Goal: Task Accomplishment & Management: Manage account settings

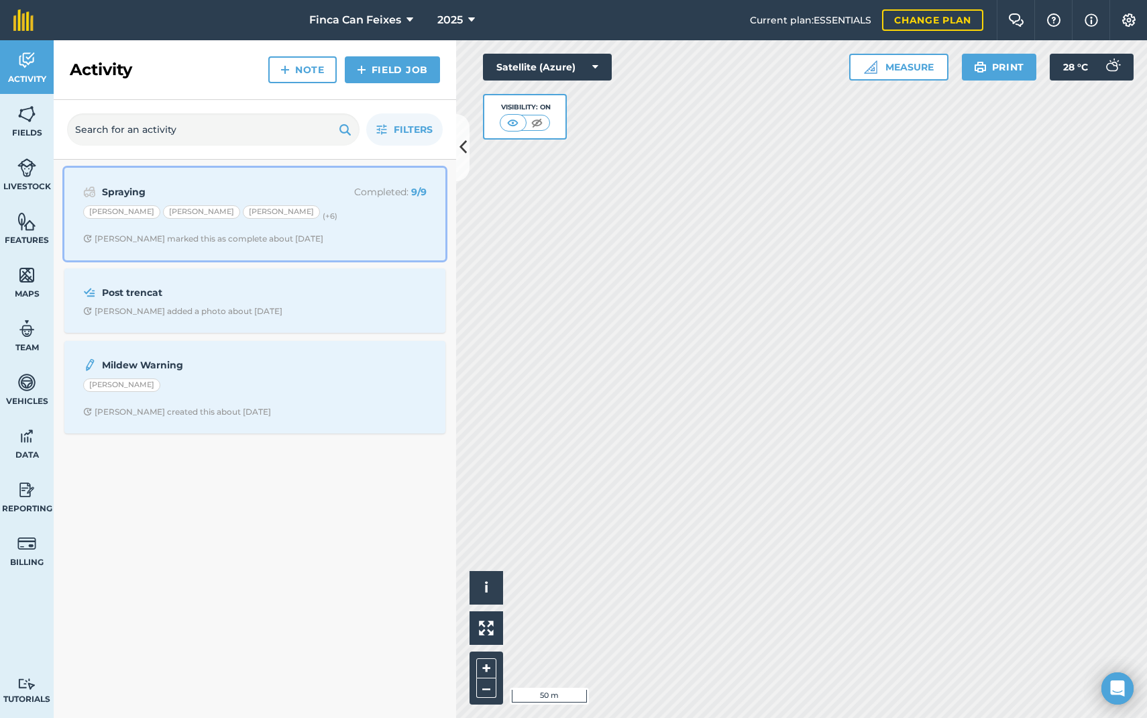
drag, startPoint x: 193, startPoint y: 220, endPoint x: 285, endPoint y: 217, distance: 92.0
click at [193, 220] on div "[PERSON_NAME] [PERSON_NAME] [PERSON_NAME] (+ 6 )" at bounding box center [255, 213] width 344 height 17
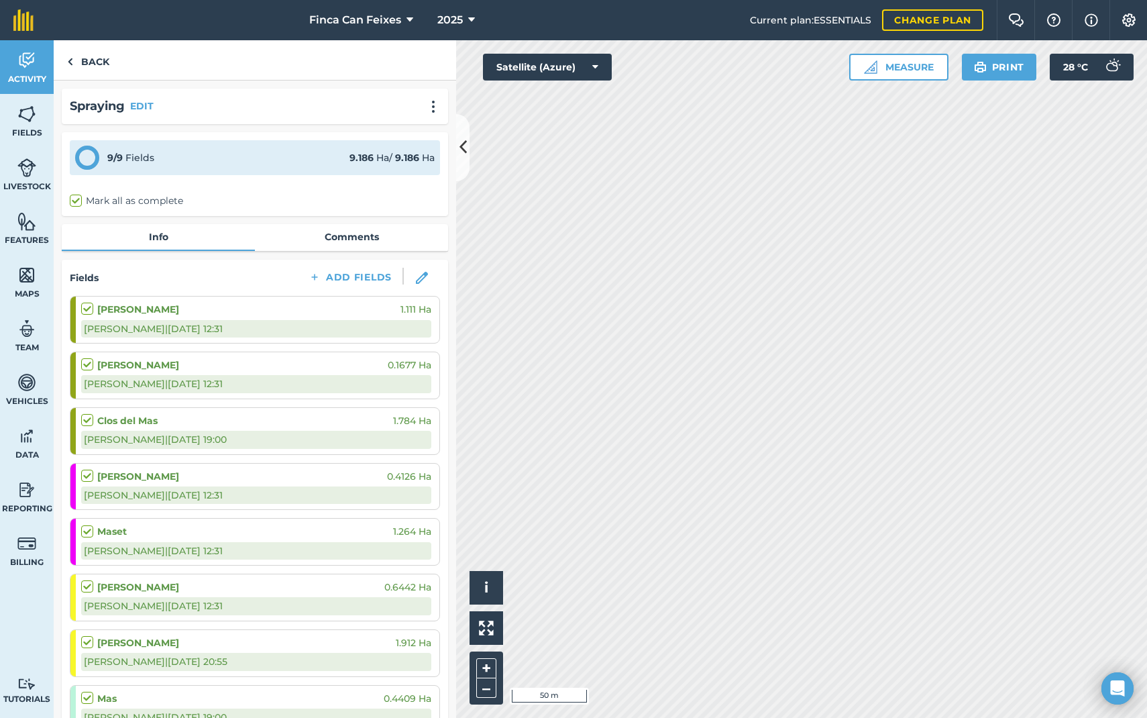
click at [447, 148] on div "9 / 9 Fields 9.186 Ha / 9.186 [PERSON_NAME] all as complete" at bounding box center [255, 174] width 387 height 84
click at [458, 148] on button at bounding box center [462, 147] width 13 height 67
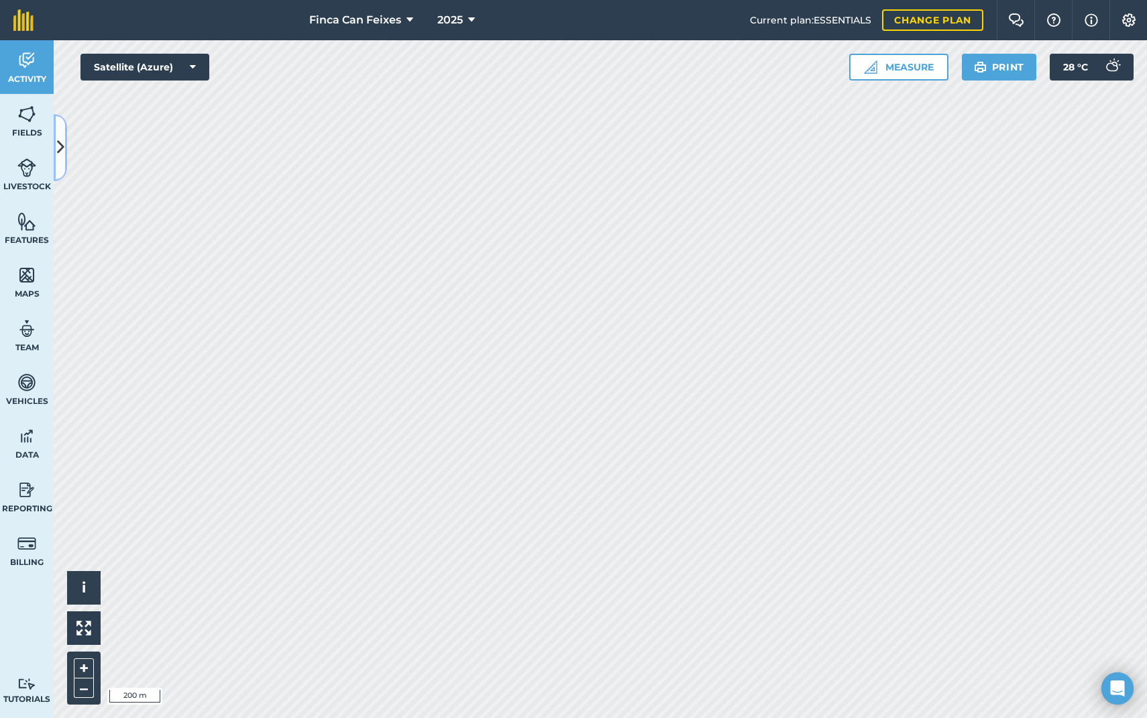
click at [63, 147] on icon at bounding box center [60, 147] width 7 height 23
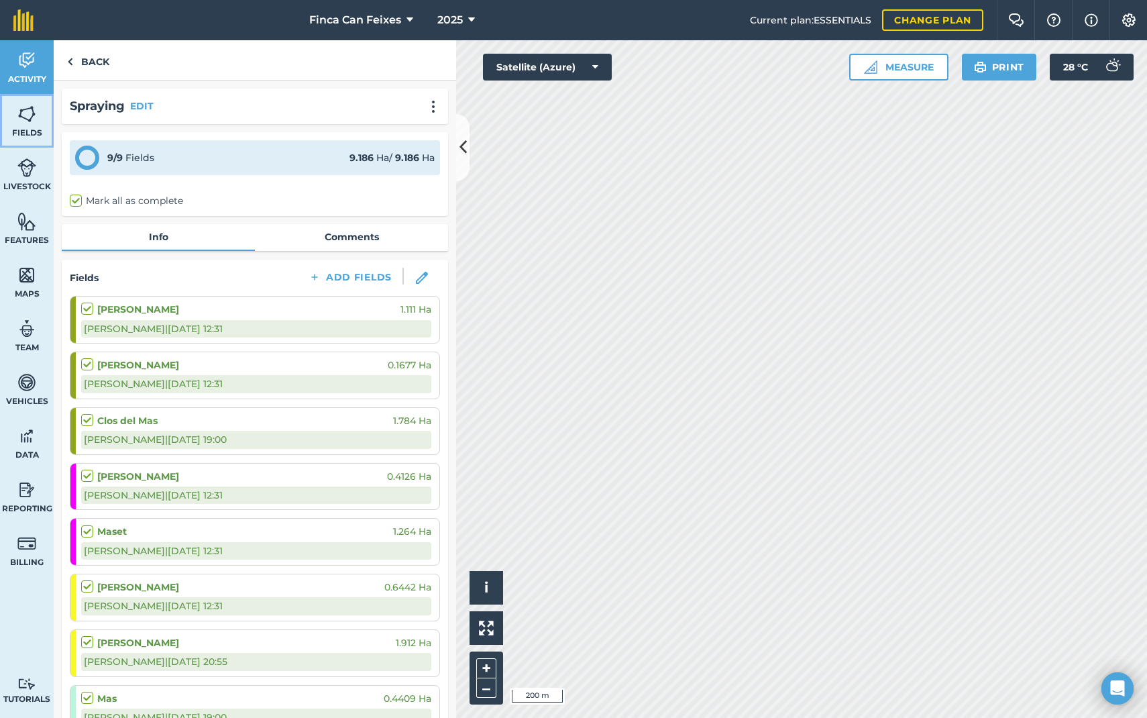
click at [21, 130] on span "Fields" at bounding box center [27, 132] width 54 height 11
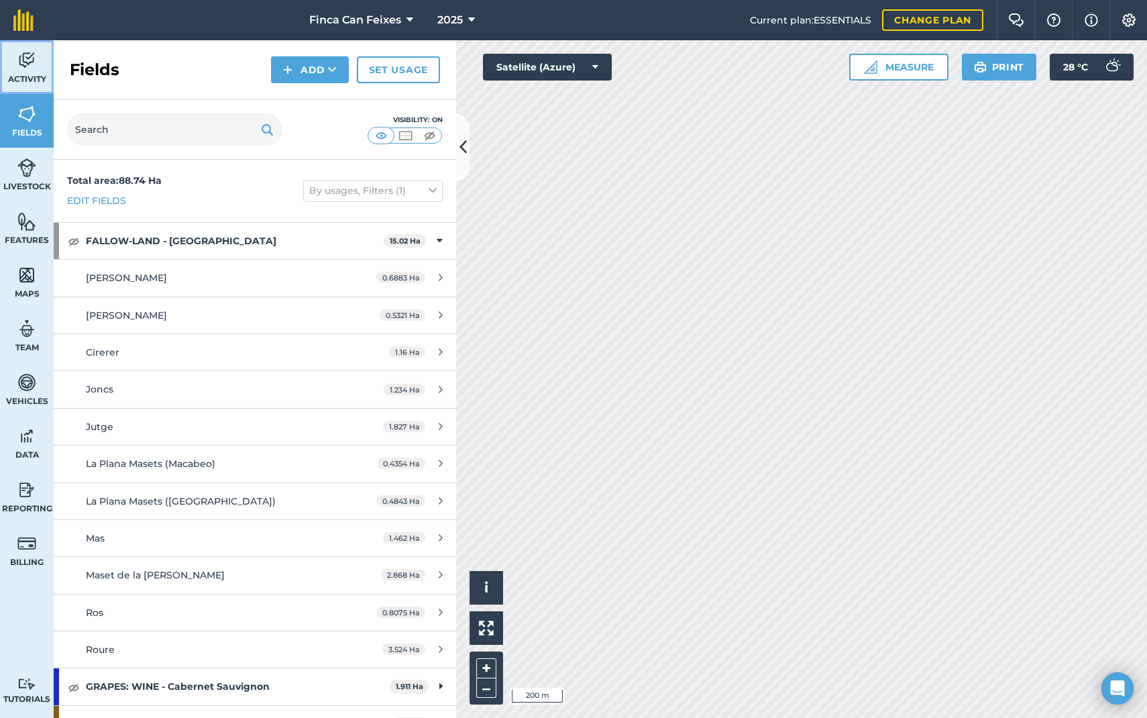
click at [29, 72] on link "Activity" at bounding box center [27, 67] width 54 height 54
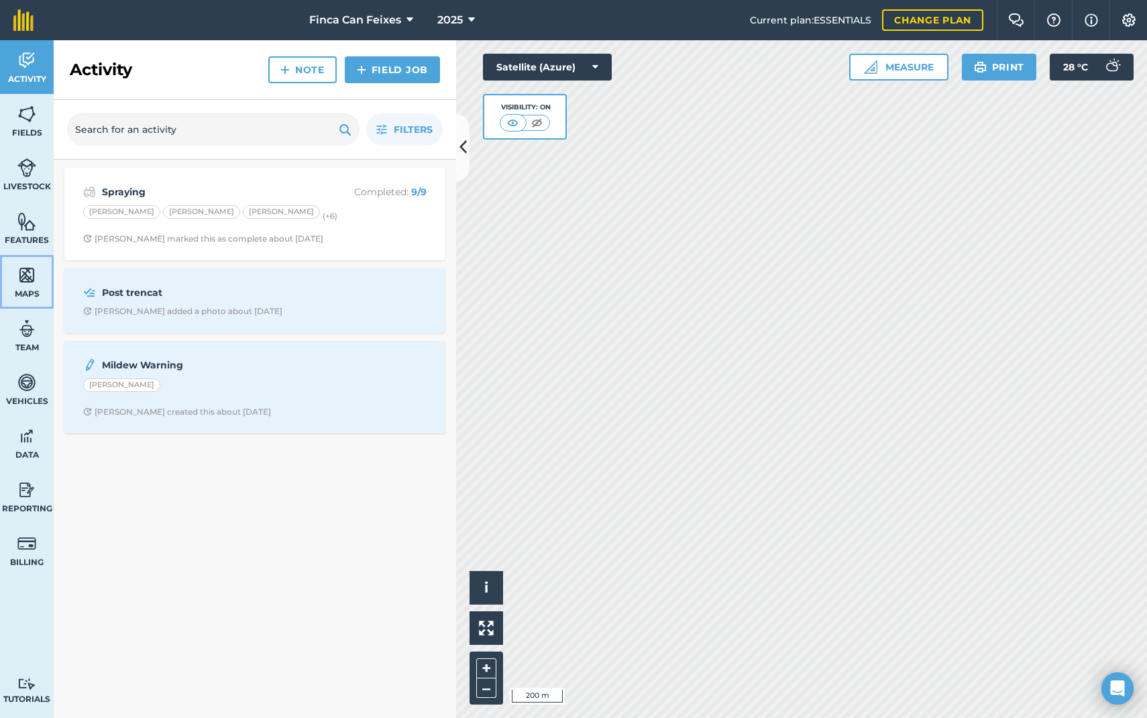
click at [38, 257] on link "Maps" at bounding box center [27, 282] width 54 height 54
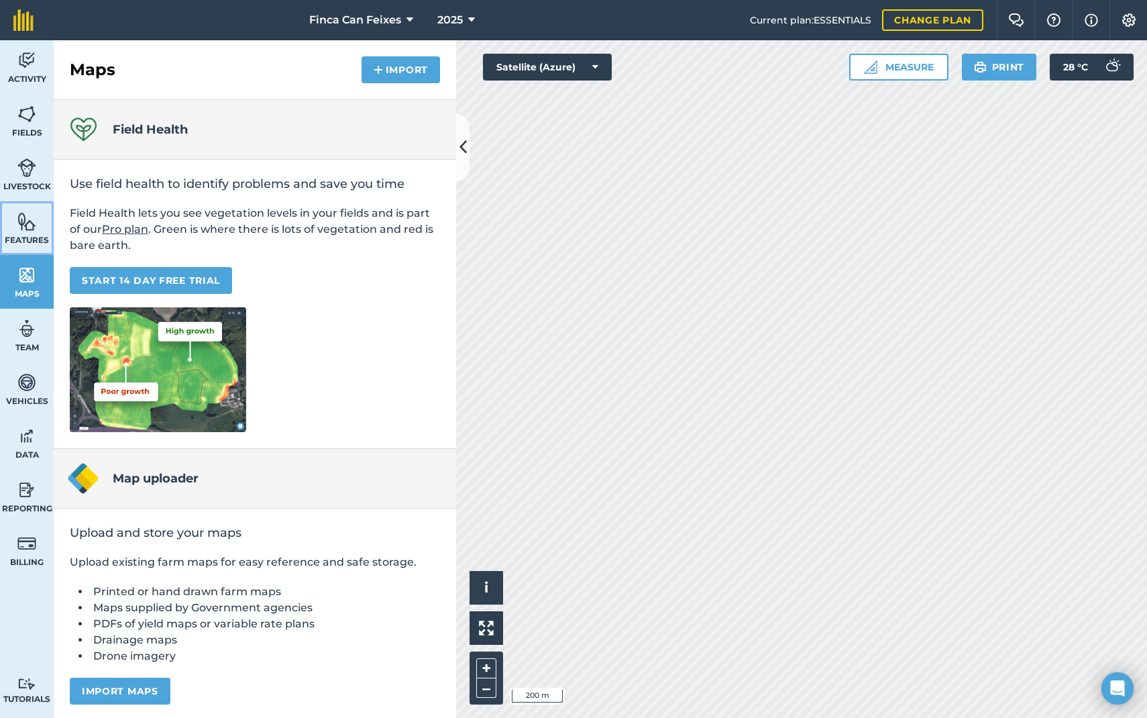
click at [36, 240] on span "Features" at bounding box center [27, 240] width 54 height 11
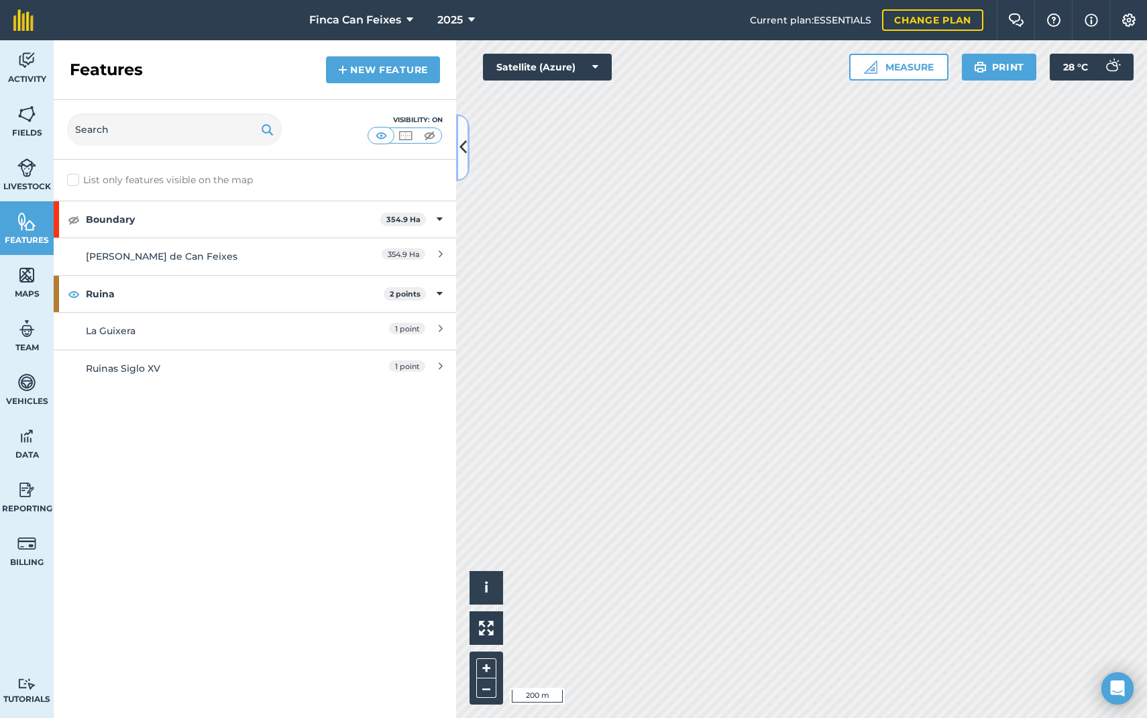
click at [463, 137] on icon at bounding box center [463, 147] width 7 height 23
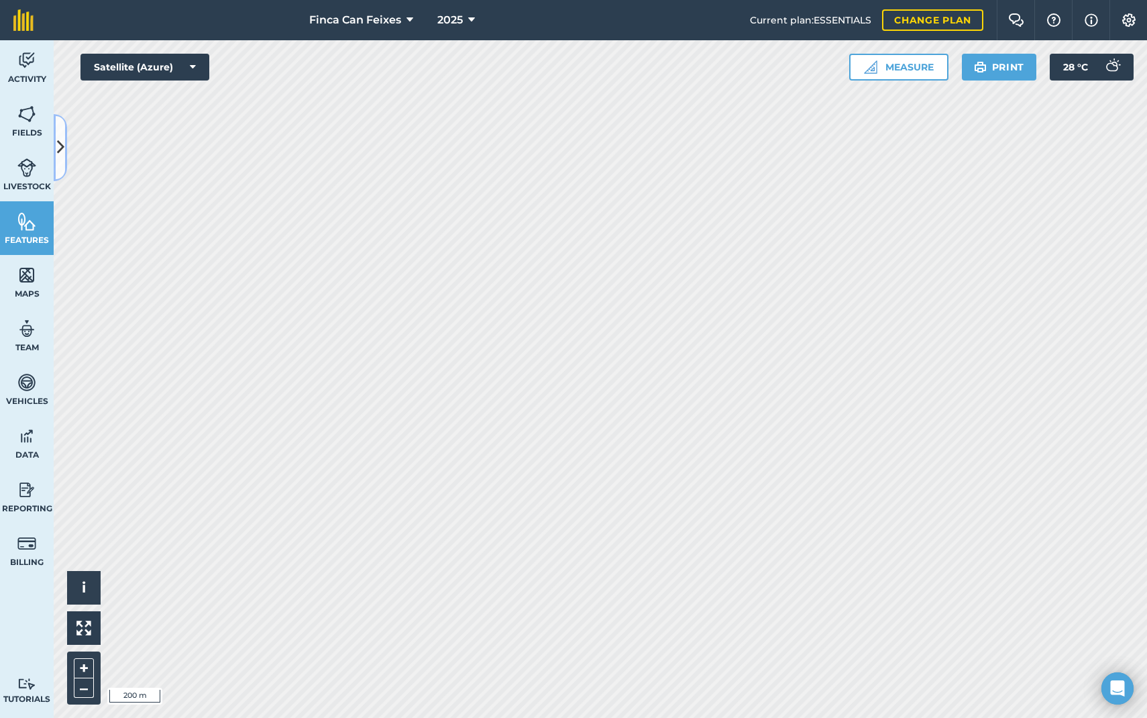
click at [60, 152] on icon at bounding box center [60, 147] width 7 height 23
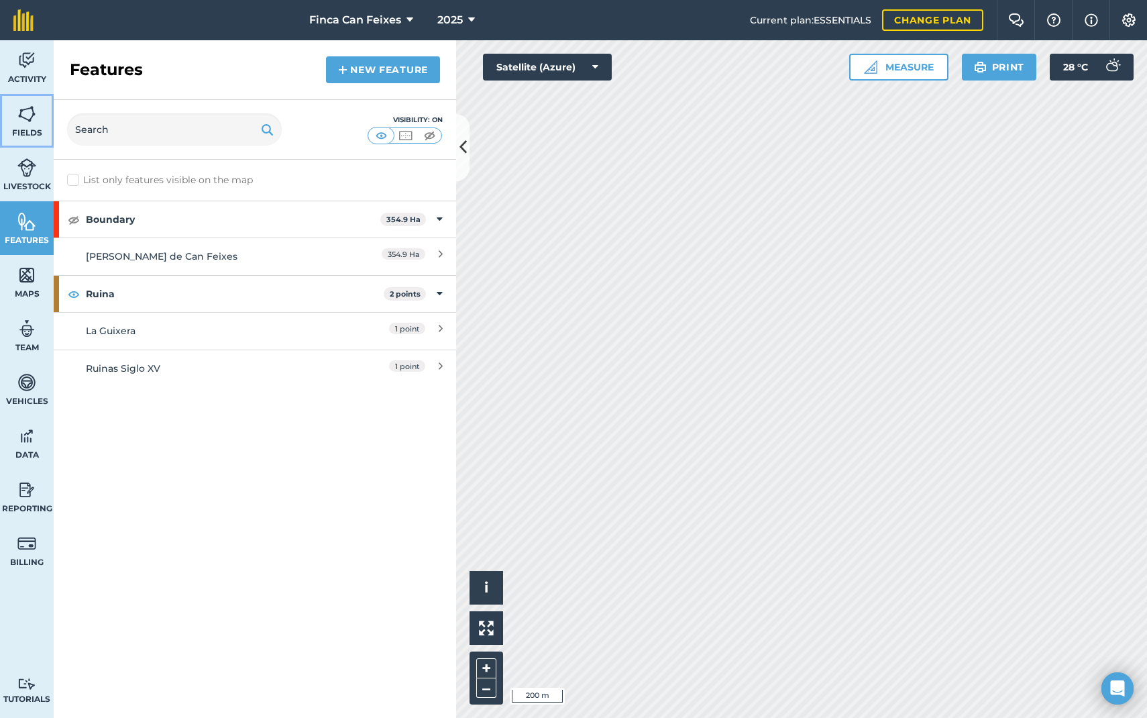
click at [26, 140] on link "Fields" at bounding box center [27, 121] width 54 height 54
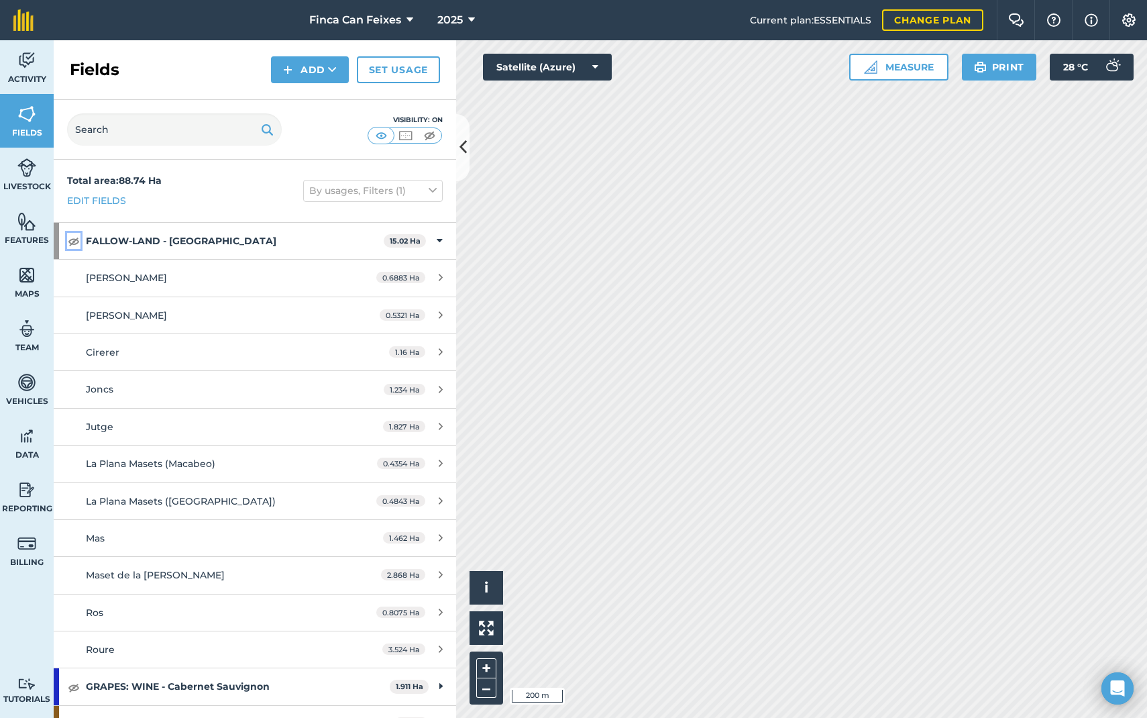
click at [72, 238] on img at bounding box center [74, 241] width 12 height 16
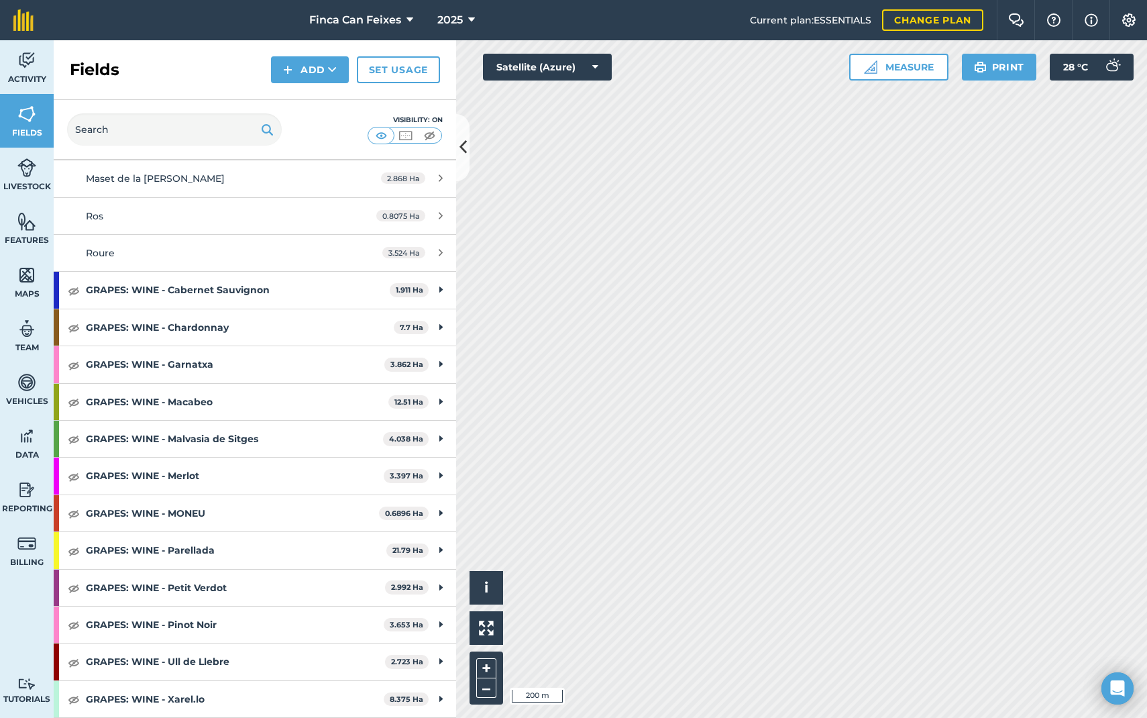
scroll to position [470, 0]
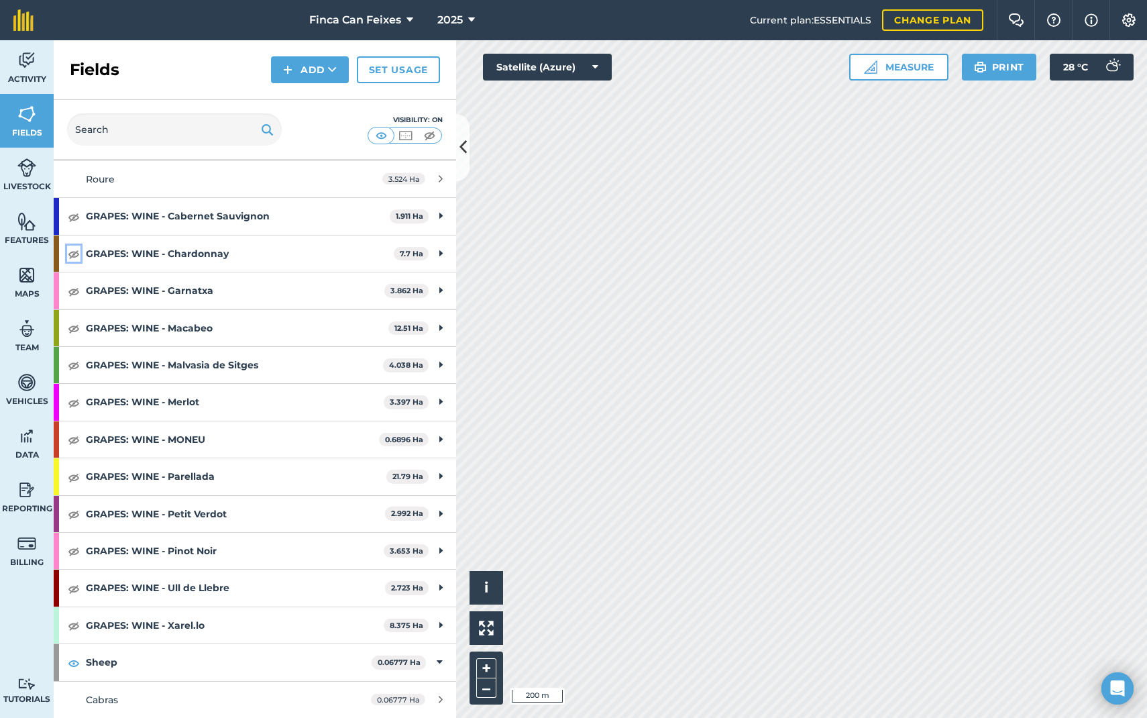
click at [75, 253] on img at bounding box center [74, 254] width 12 height 16
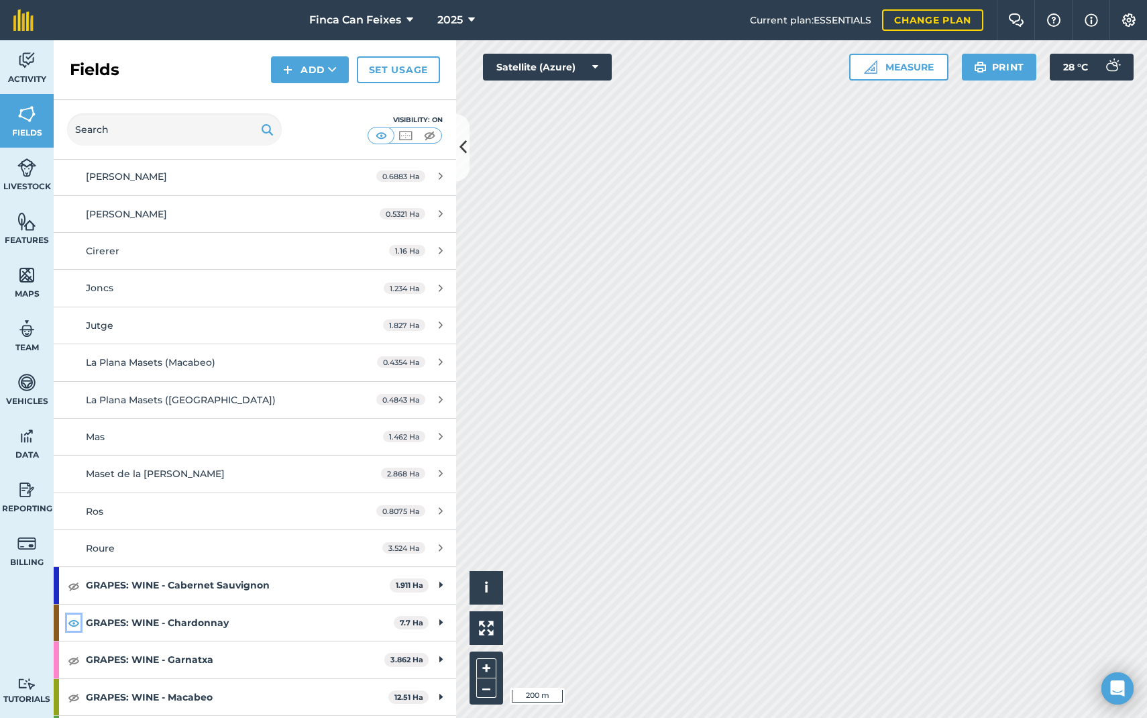
scroll to position [0, 0]
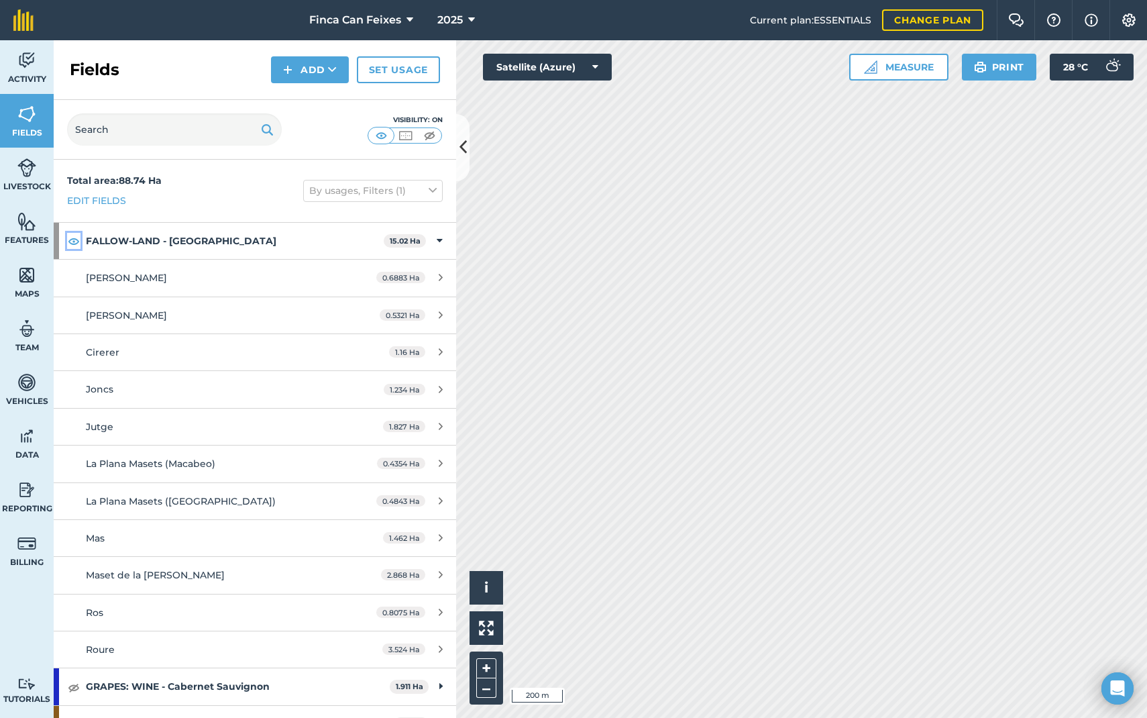
click at [78, 245] on img at bounding box center [74, 241] width 12 height 16
click at [443, 236] on div "FALLOW-LAND - Fallow 15.02 Ha" at bounding box center [255, 241] width 403 height 36
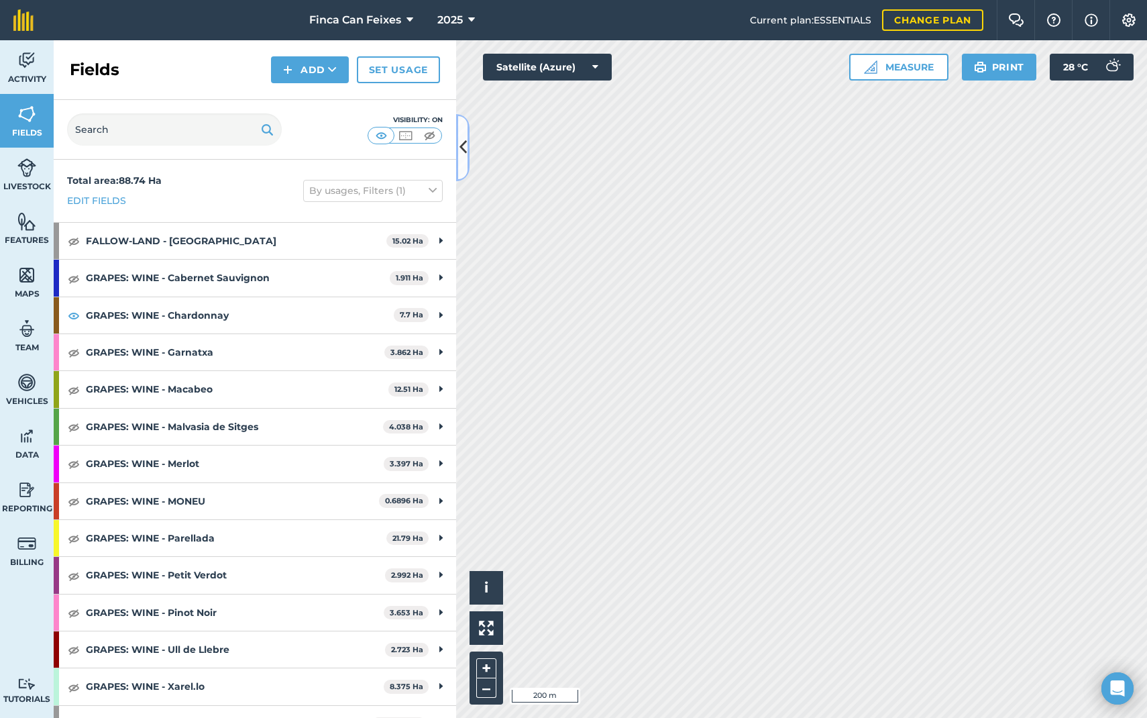
click at [458, 142] on button at bounding box center [462, 147] width 13 height 67
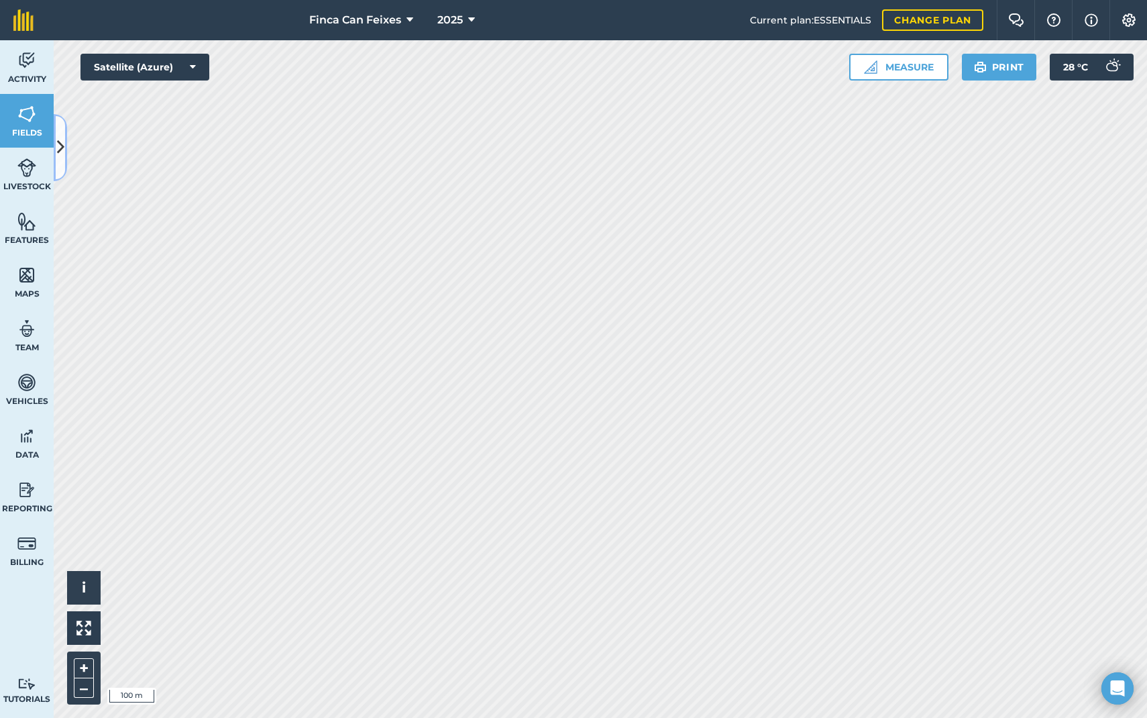
click at [66, 135] on button at bounding box center [60, 147] width 13 height 67
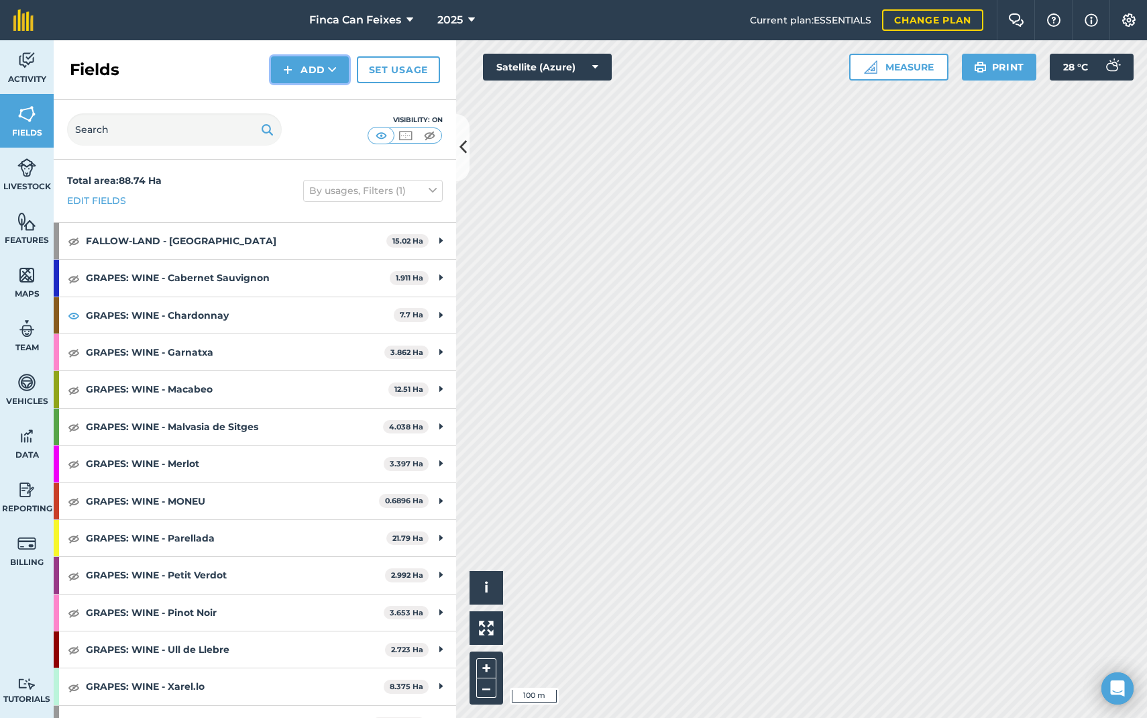
click at [306, 68] on button "Add" at bounding box center [310, 69] width 78 height 27
click at [186, 69] on div "Fields Add Draw Import Set usage" at bounding box center [255, 70] width 403 height 60
click at [30, 64] on img at bounding box center [26, 60] width 19 height 20
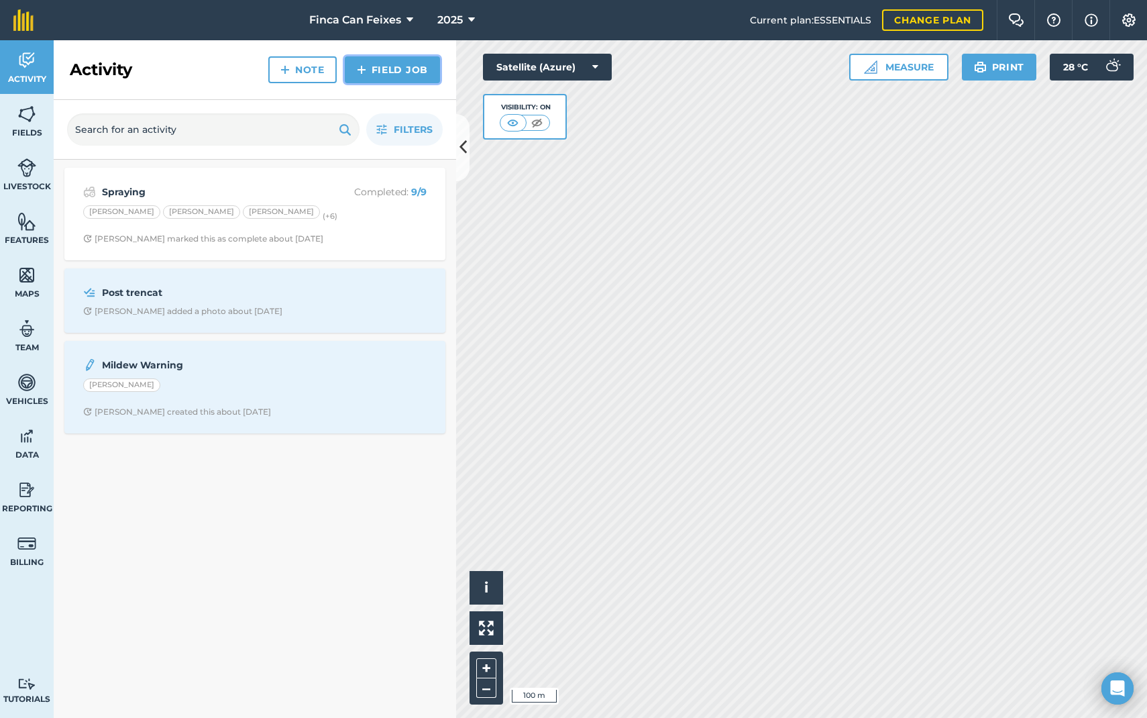
click at [397, 68] on link "Field Job" at bounding box center [392, 69] width 95 height 27
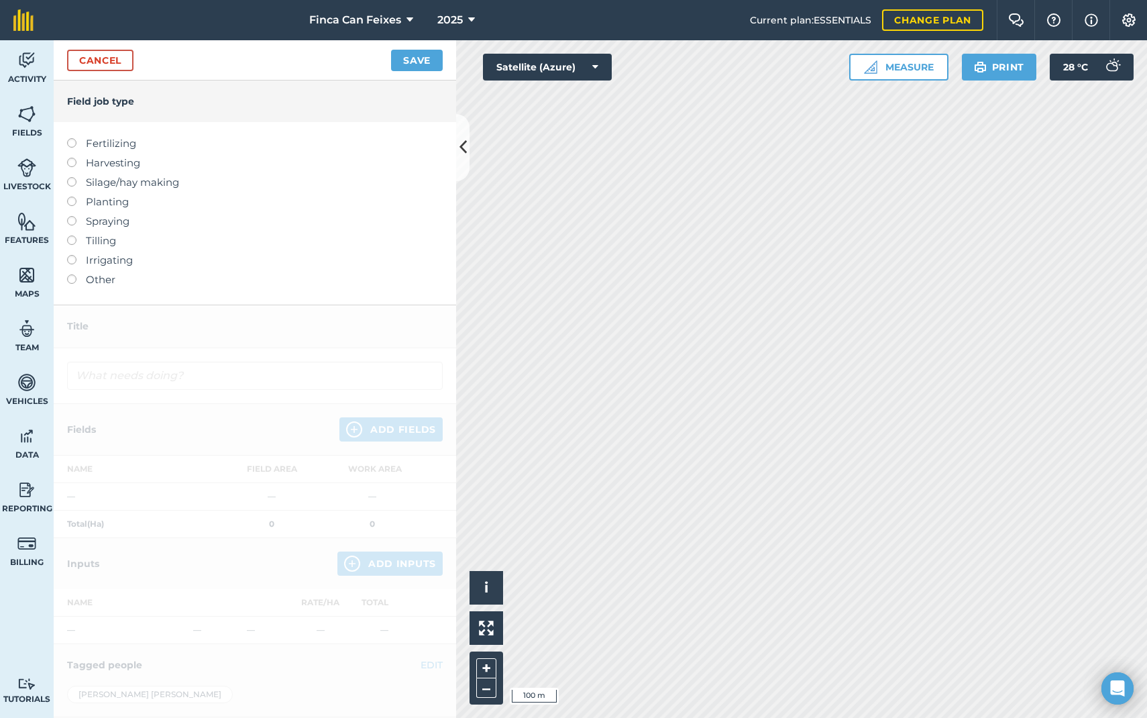
click at [160, 105] on h4 "Field job type" at bounding box center [255, 101] width 376 height 15
click at [73, 274] on label at bounding box center [76, 274] width 19 height 0
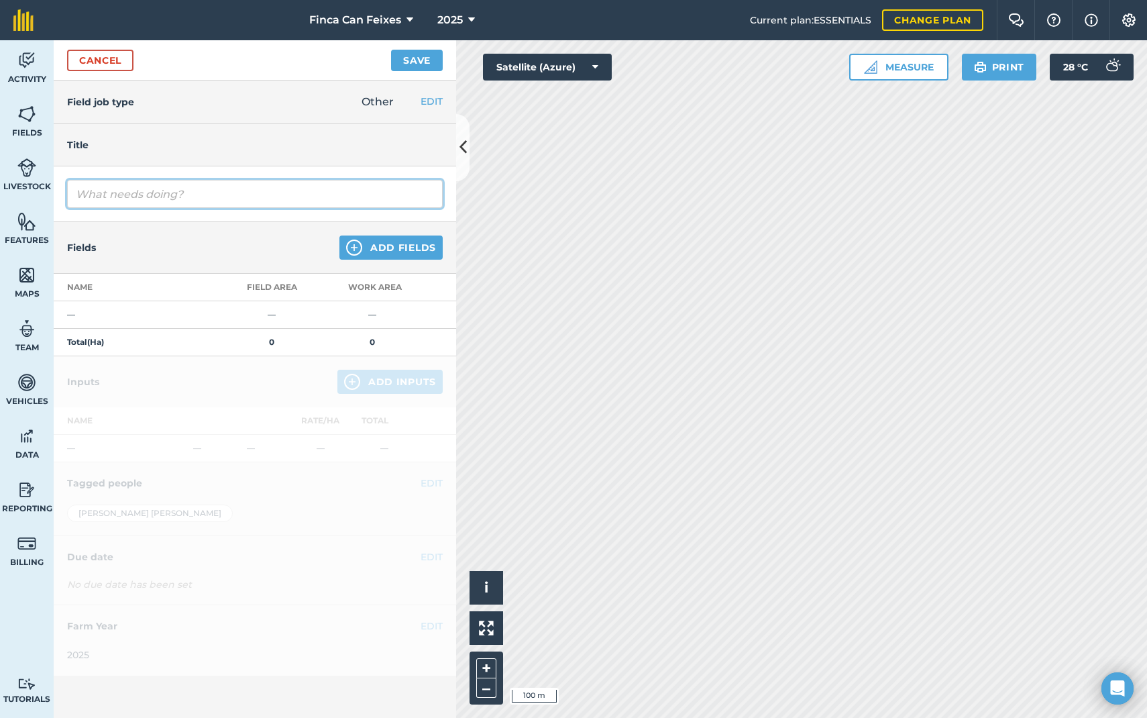
click at [232, 199] on input "text" at bounding box center [255, 194] width 376 height 28
type input "Mostres"
click at [391, 50] on button "Save" at bounding box center [417, 60] width 52 height 21
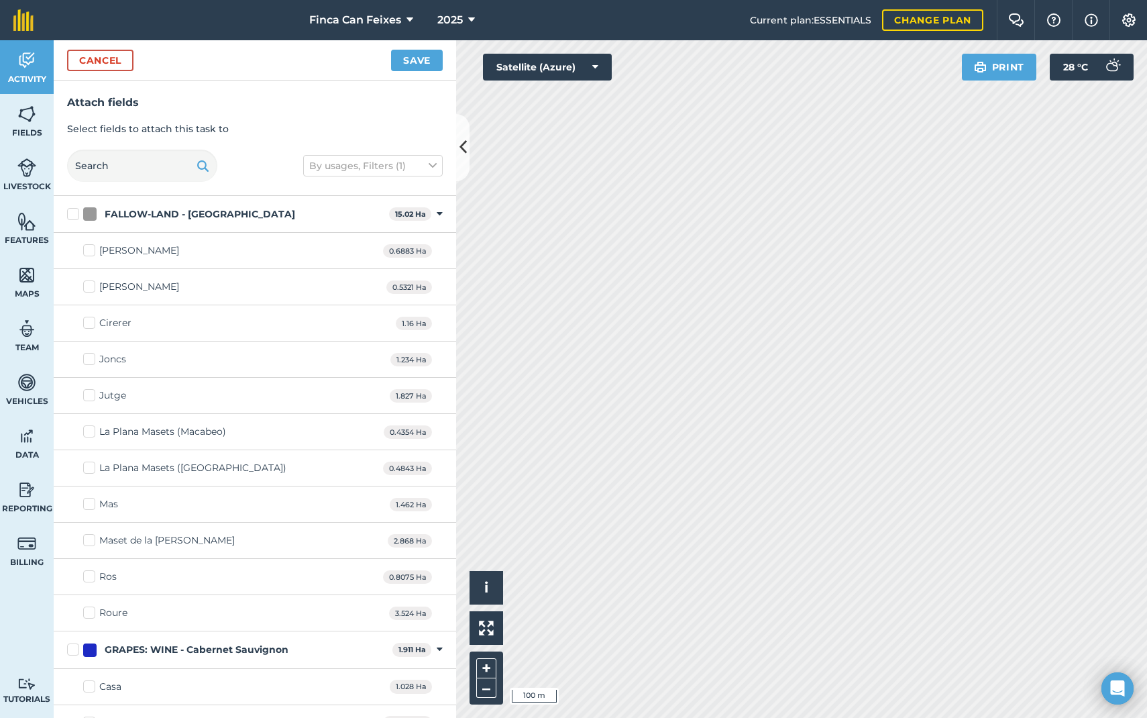
click at [434, 210] on div "FALLOW-LAND - Fallow 15.02 Ha Toggle showing FALLOW-LAND - Fallow fields" at bounding box center [255, 214] width 403 height 37
click at [440, 210] on icon at bounding box center [440, 214] width 6 height 12
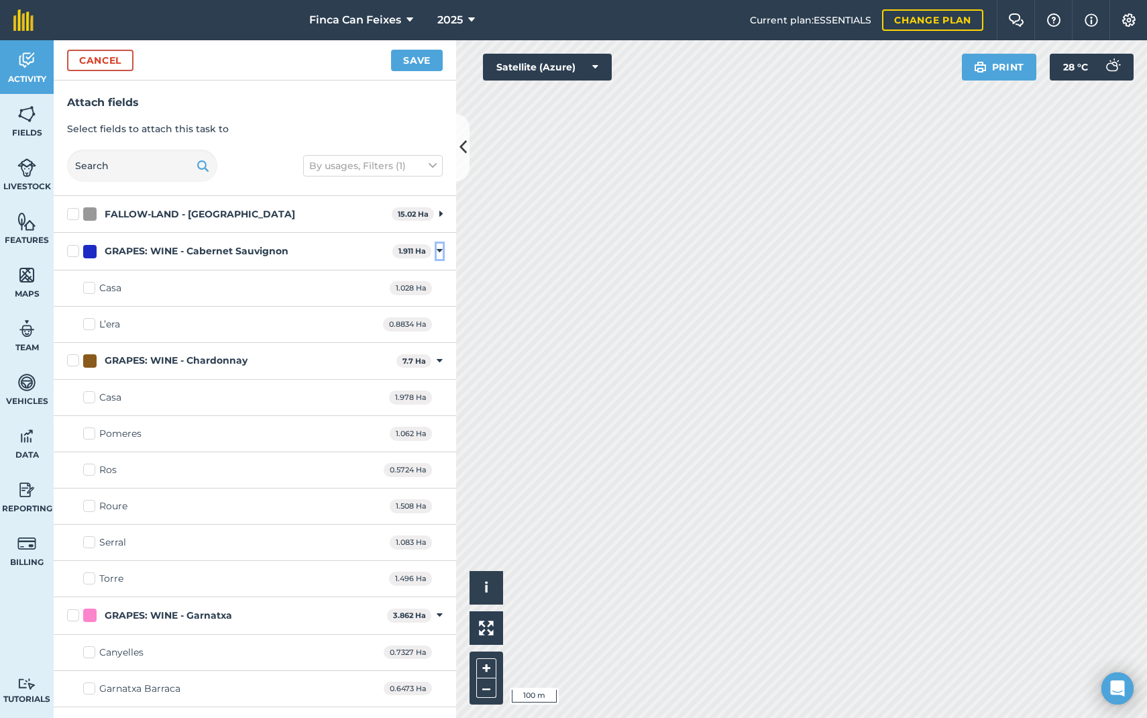
click at [442, 254] on icon at bounding box center [440, 251] width 6 height 12
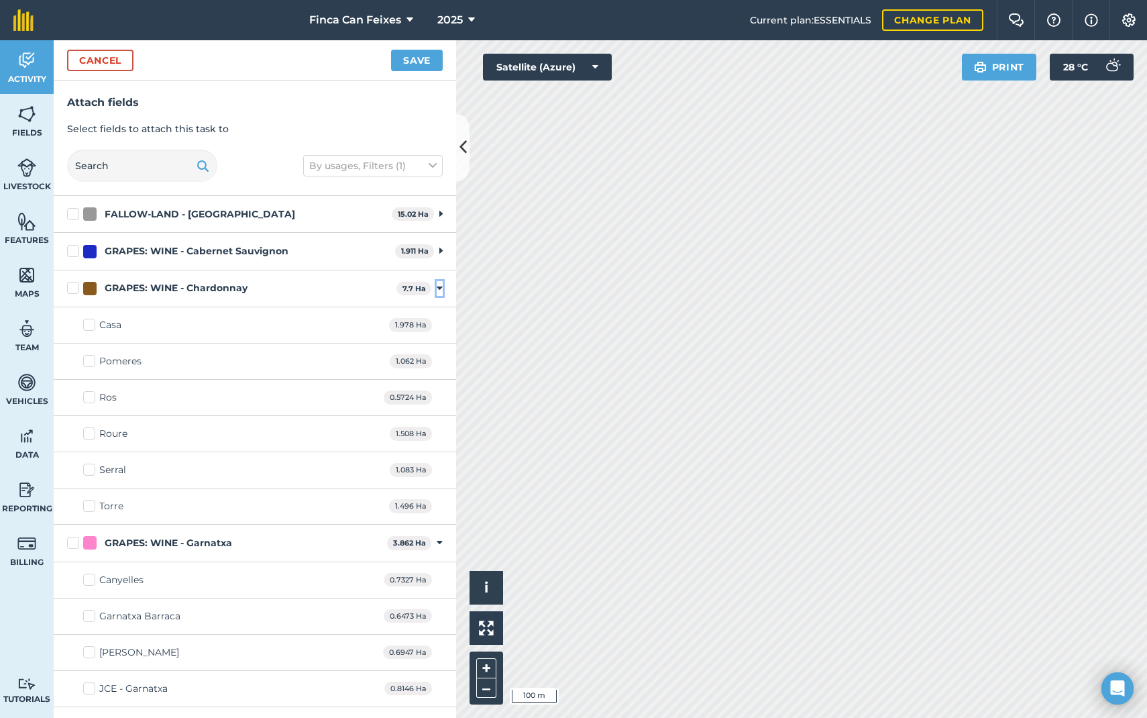
click at [442, 286] on icon at bounding box center [440, 288] width 6 height 12
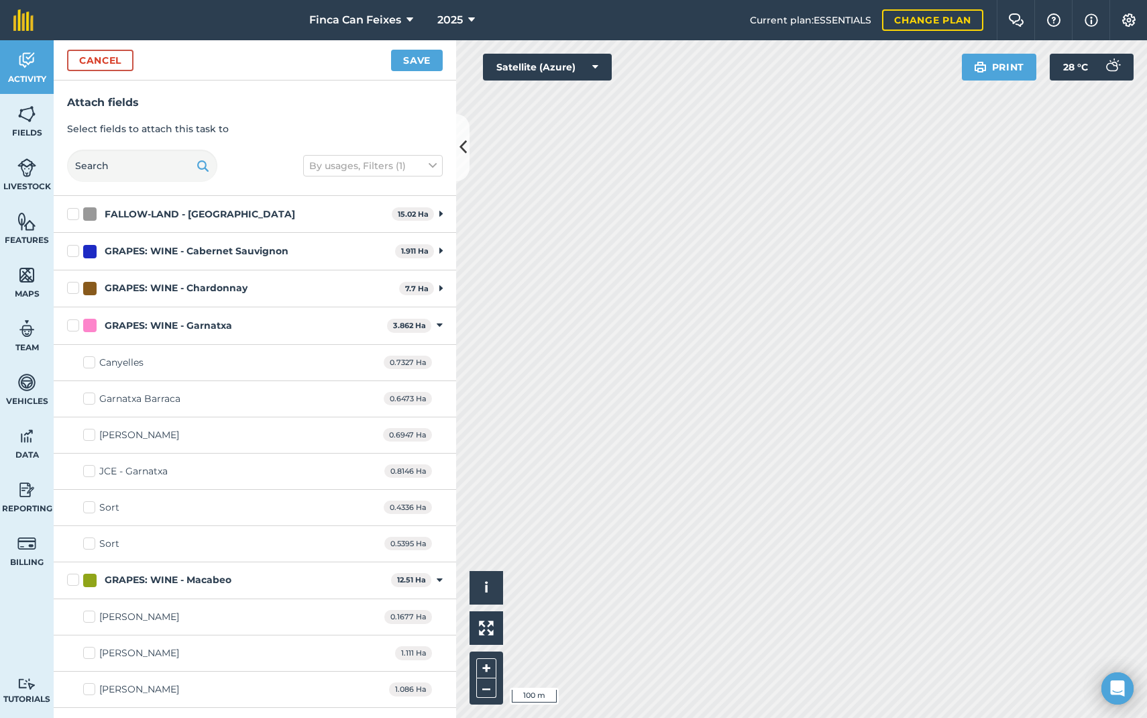
click at [444, 287] on div "GRAPES: WINE - Chardonnay 7.7 Ha Toggle showing GRAPES: WINE - Chardonnay fields" at bounding box center [255, 288] width 403 height 37
click at [438, 288] on div "GRAPES: WINE - Chardonnay 7.7 Ha Toggle showing GRAPES: WINE - Chardonnay fields" at bounding box center [255, 288] width 403 height 37
click at [438, 325] on icon at bounding box center [440, 325] width 6 height 12
click at [444, 359] on div "GRAPES: WINE - Macabeo 12.51 Ha Toggle showing GRAPES: WINE - Macabeo fields" at bounding box center [255, 363] width 403 height 37
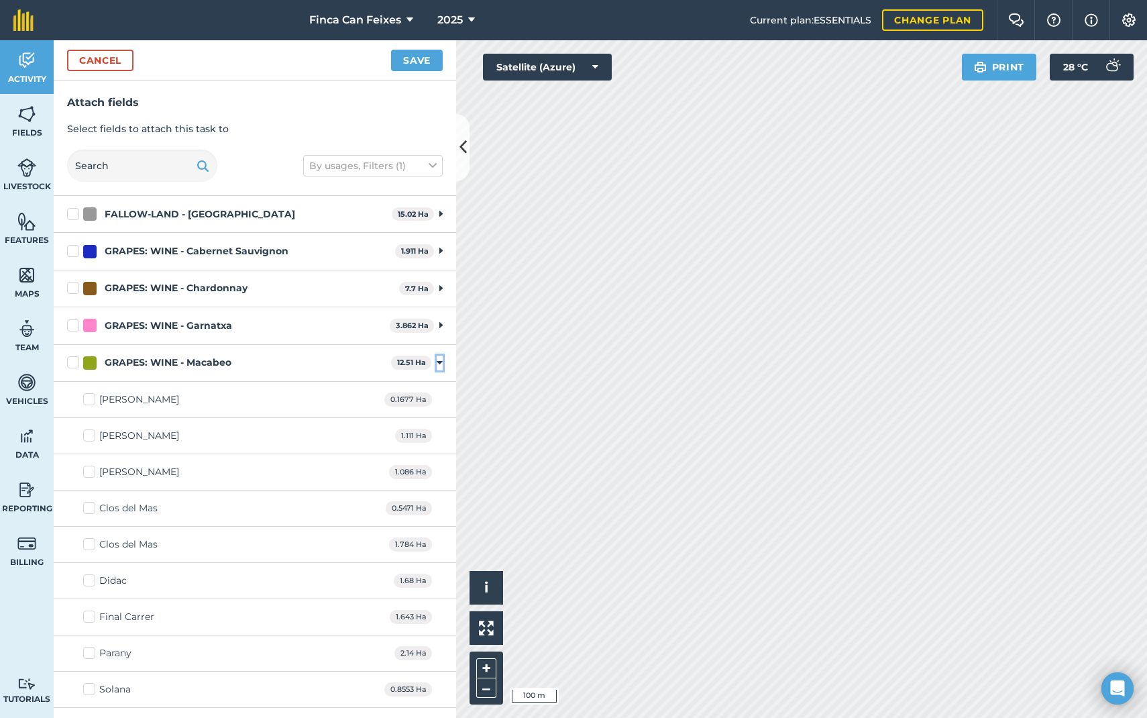
click at [440, 362] on icon at bounding box center [440, 363] width 6 height 12
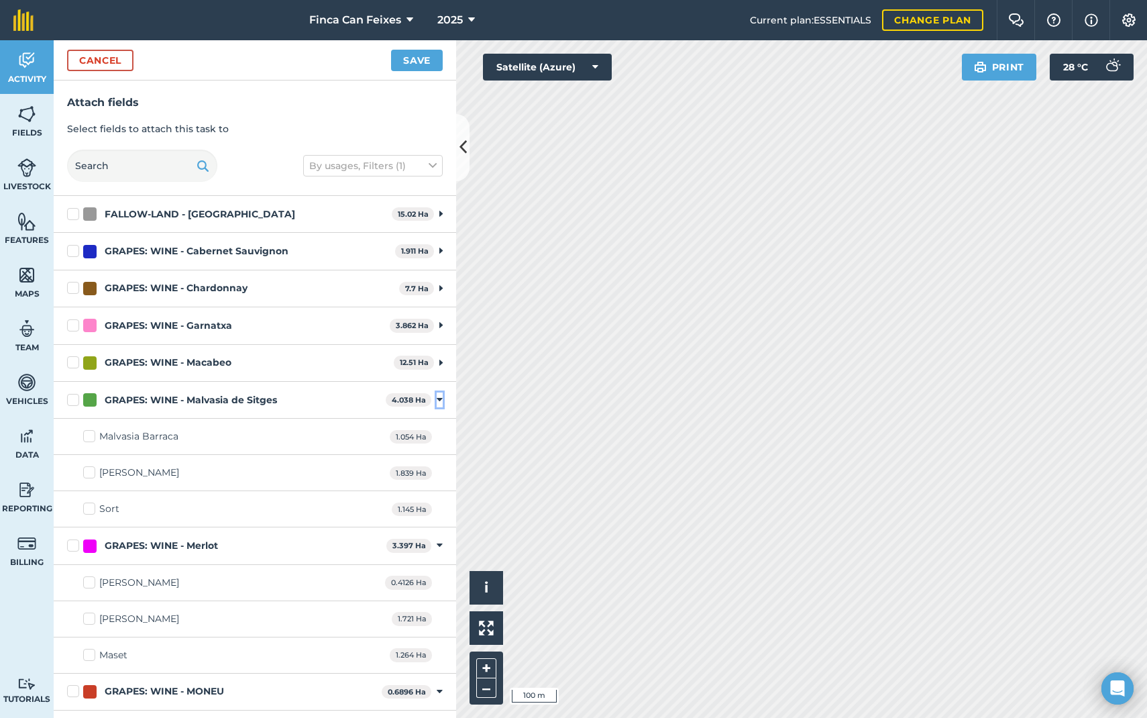
click at [438, 400] on icon at bounding box center [440, 400] width 6 height 12
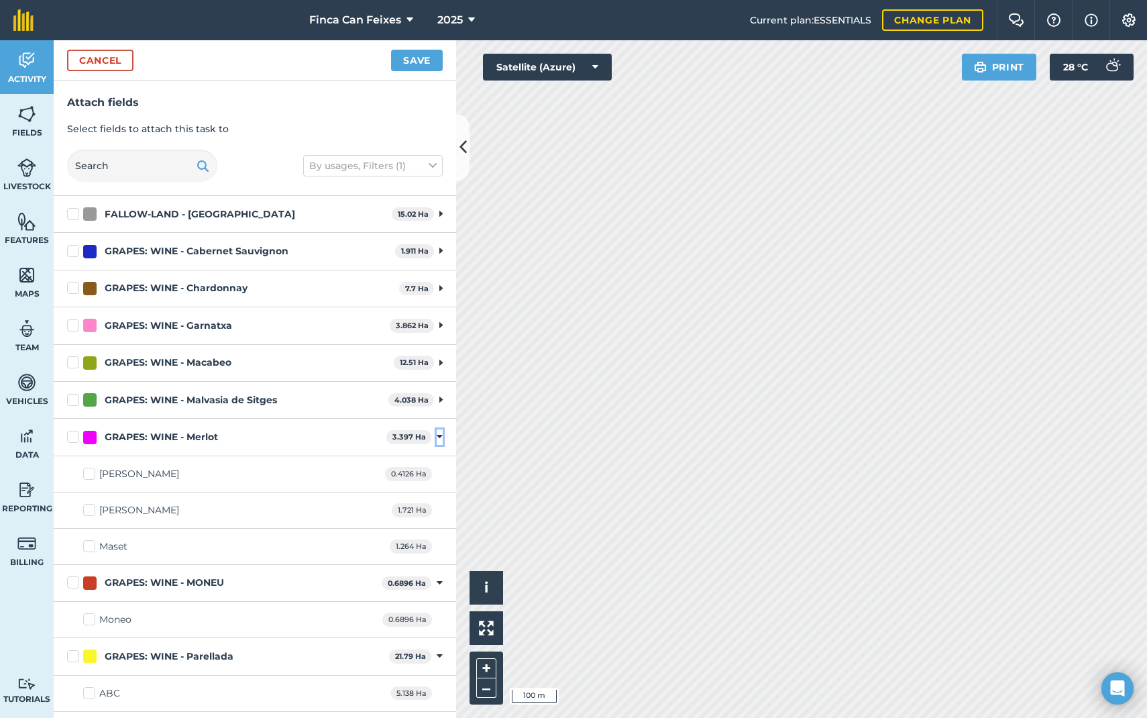
click at [441, 435] on icon at bounding box center [440, 437] width 6 height 12
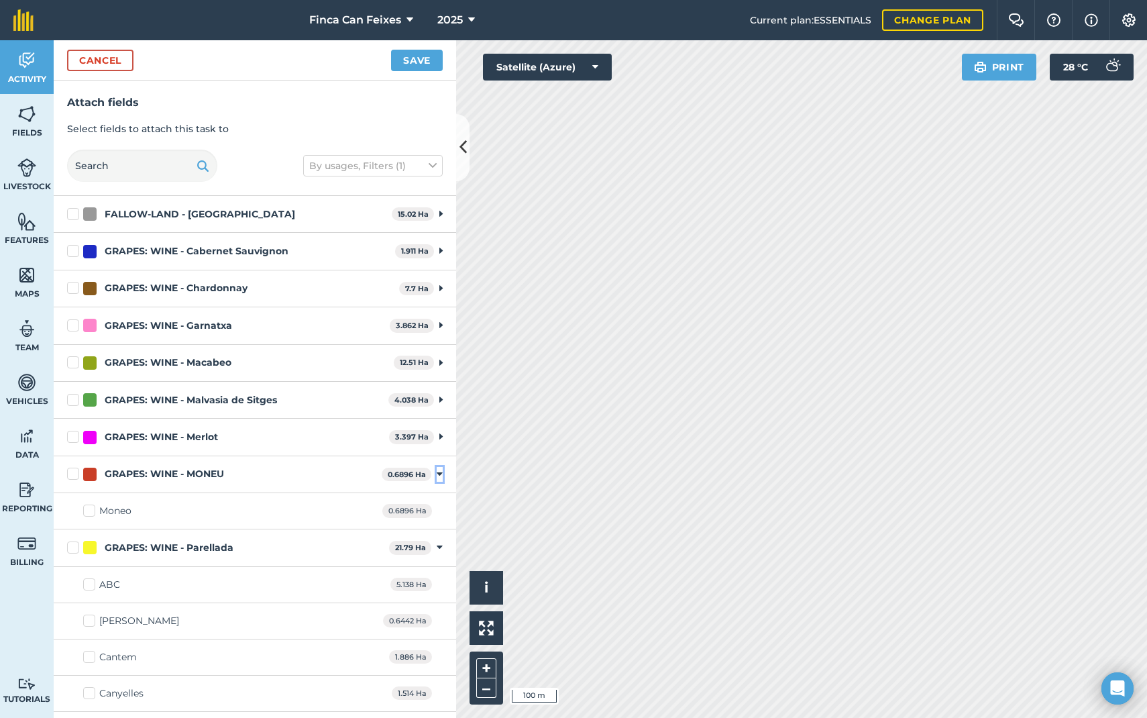
click at [442, 475] on icon at bounding box center [440, 474] width 6 height 12
click at [440, 510] on icon at bounding box center [440, 511] width 6 height 12
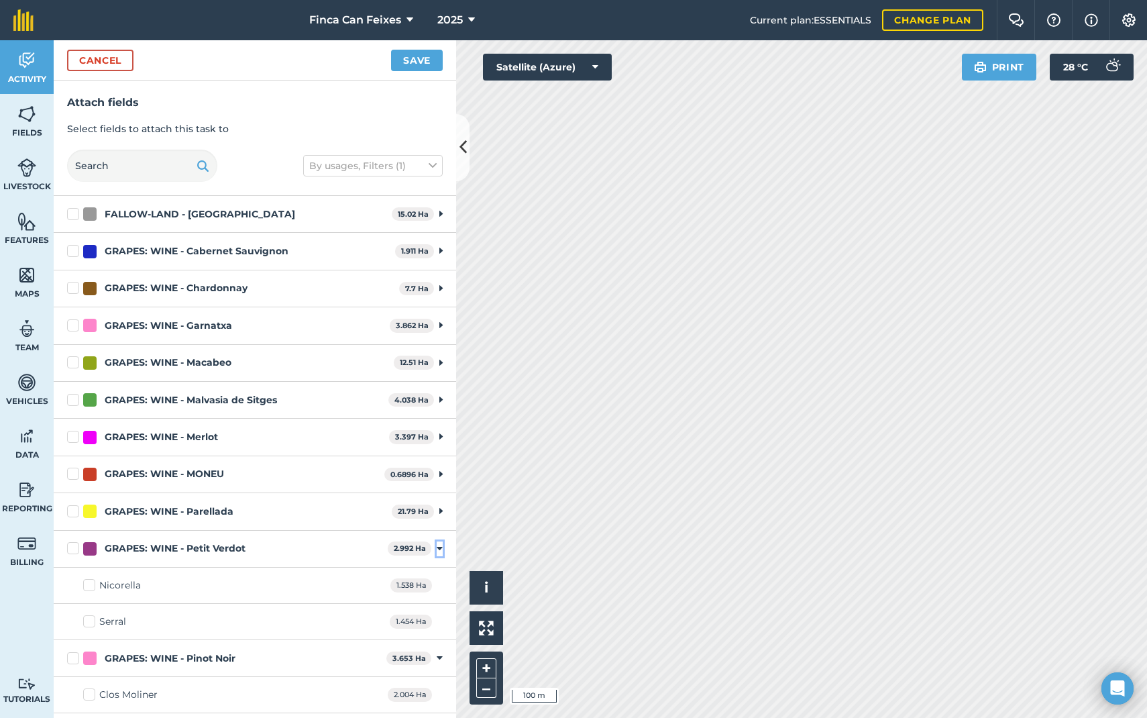
click at [440, 549] on icon at bounding box center [440, 549] width 6 height 12
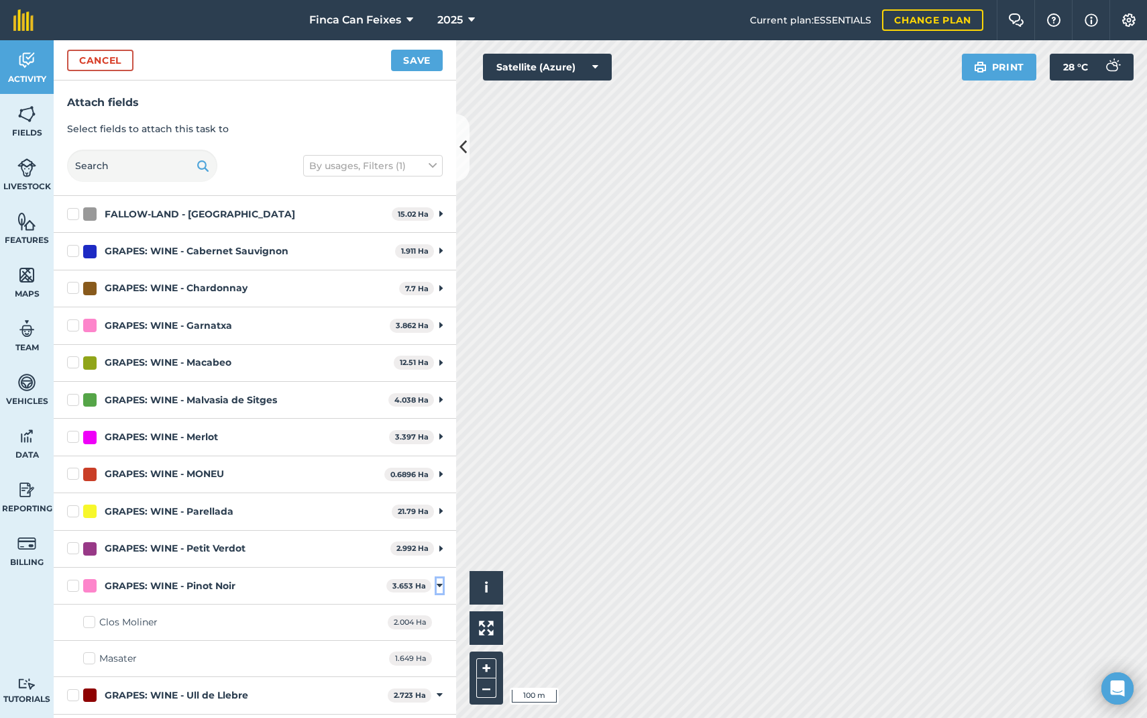
click at [441, 582] on icon at bounding box center [440, 586] width 6 height 12
click at [439, 626] on icon at bounding box center [440, 623] width 6 height 12
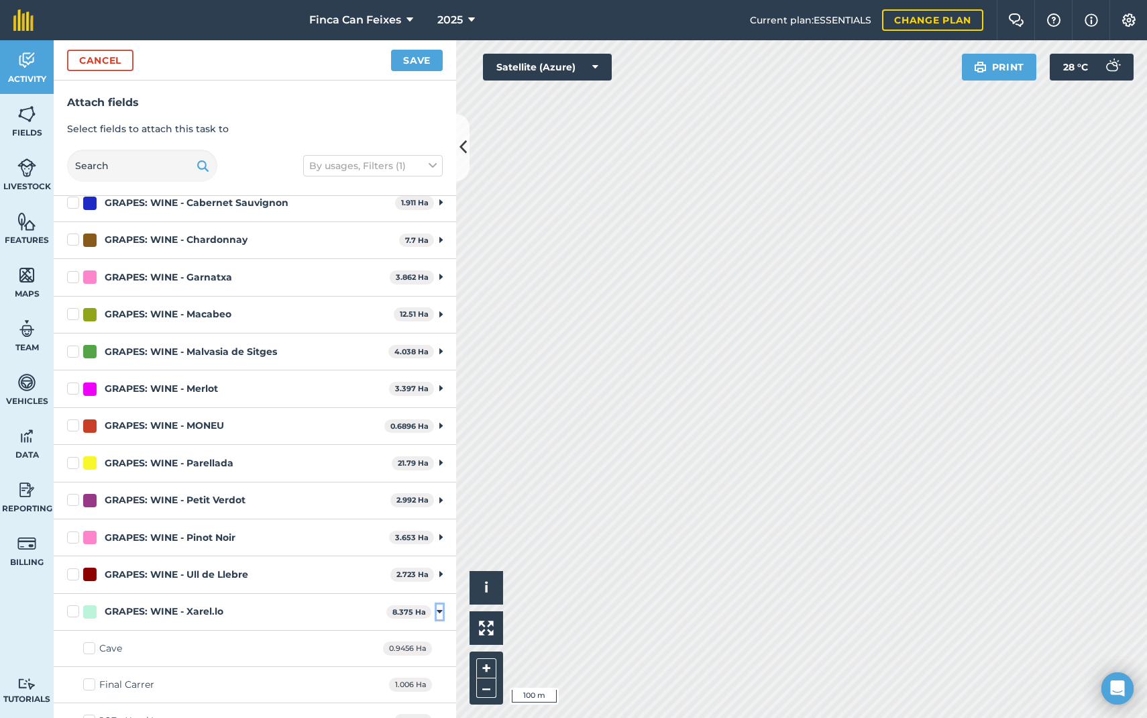
click at [439, 613] on icon at bounding box center [440, 612] width 6 height 12
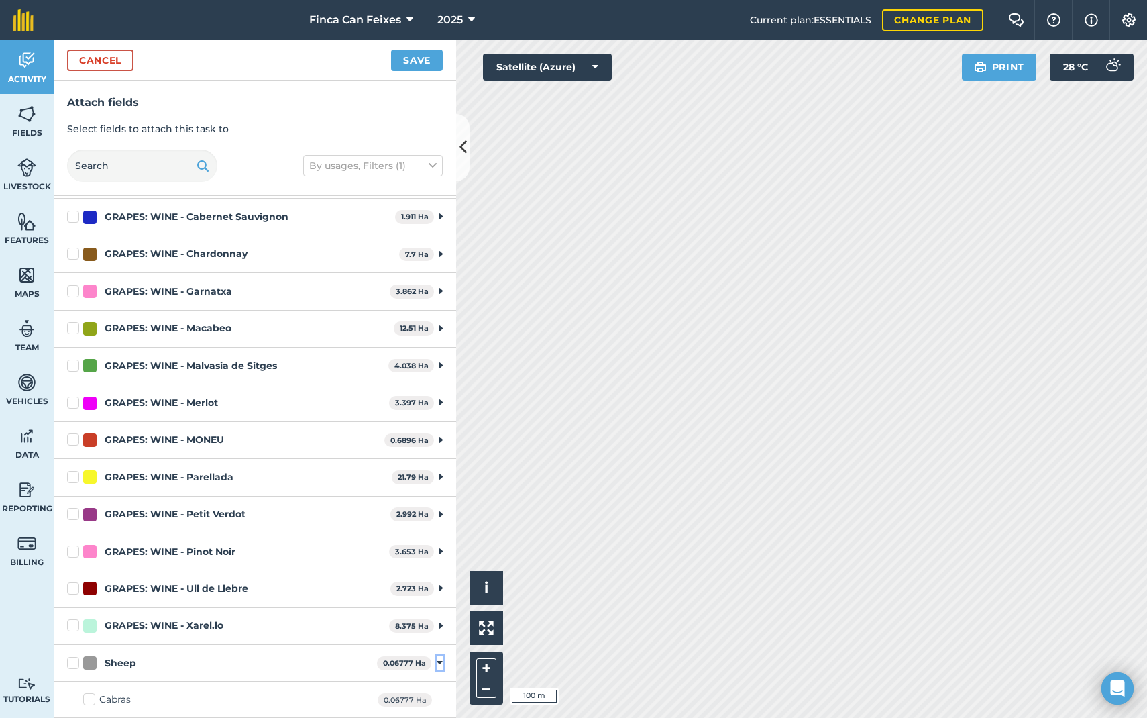
click at [440, 663] on icon at bounding box center [440, 663] width 6 height 12
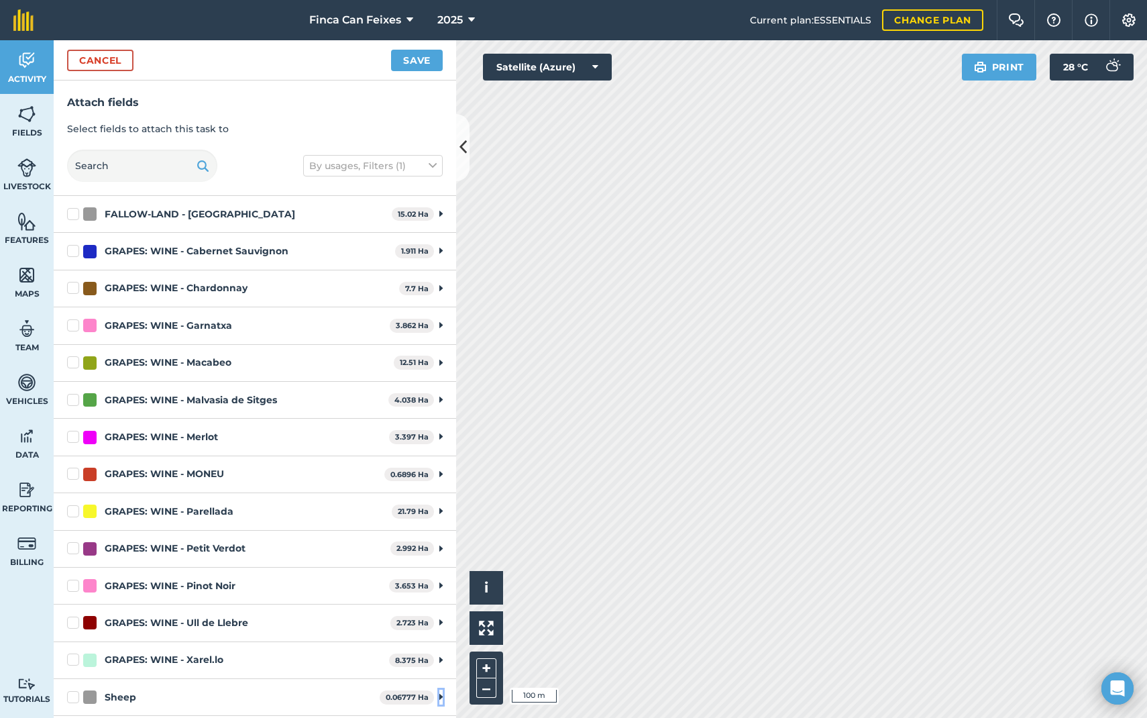
scroll to position [0, 0]
click at [440, 289] on icon at bounding box center [441, 288] width 3 height 12
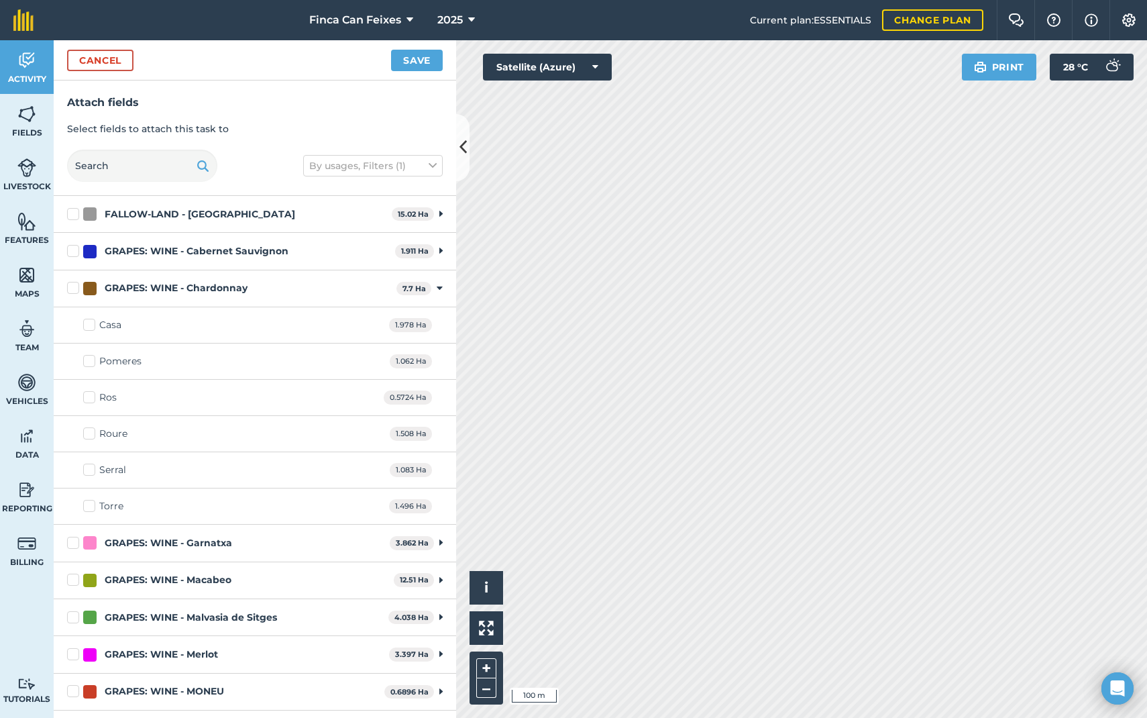
click at [89, 326] on label "Casa" at bounding box center [102, 325] width 38 height 14
click at [89, 326] on input "Casa" at bounding box center [87, 322] width 9 height 9
checkbox input "true"
click at [91, 399] on label "Ros" at bounding box center [100, 398] width 34 height 14
click at [91, 399] on input "Ros" at bounding box center [87, 395] width 9 height 9
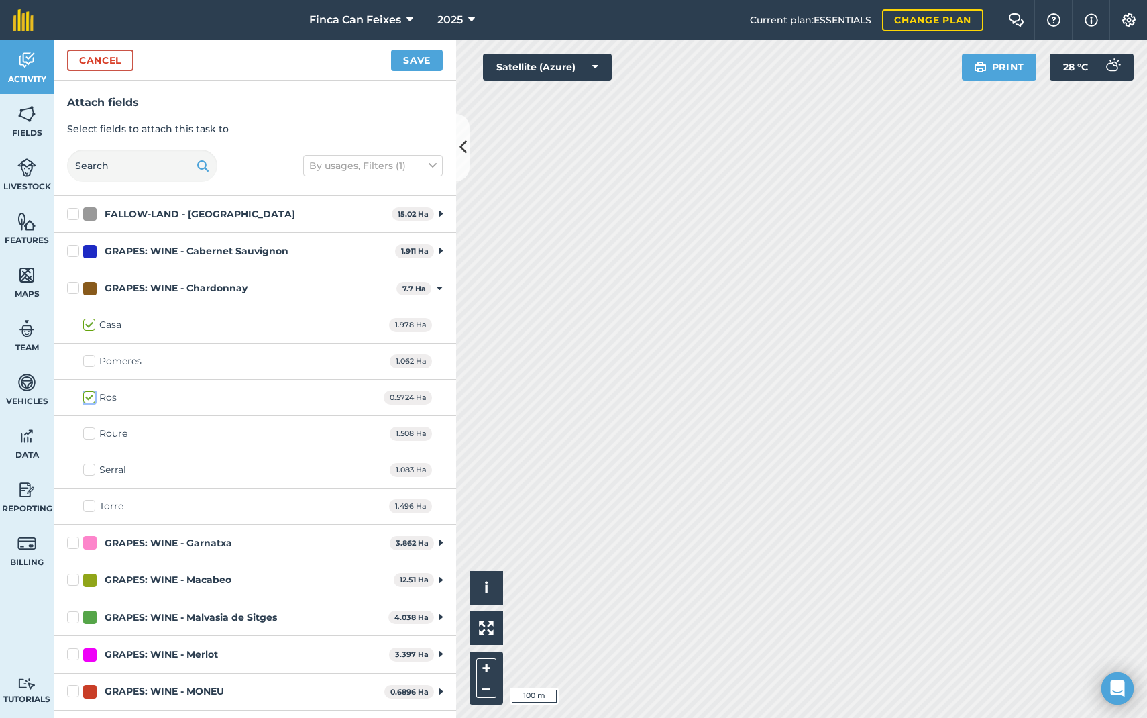
checkbox input "true"
click at [93, 471] on label "Serral" at bounding box center [104, 470] width 43 height 14
click at [92, 471] on input "Serral" at bounding box center [87, 467] width 9 height 9
checkbox input "true"
click at [403, 63] on button "Save" at bounding box center [417, 60] width 52 height 21
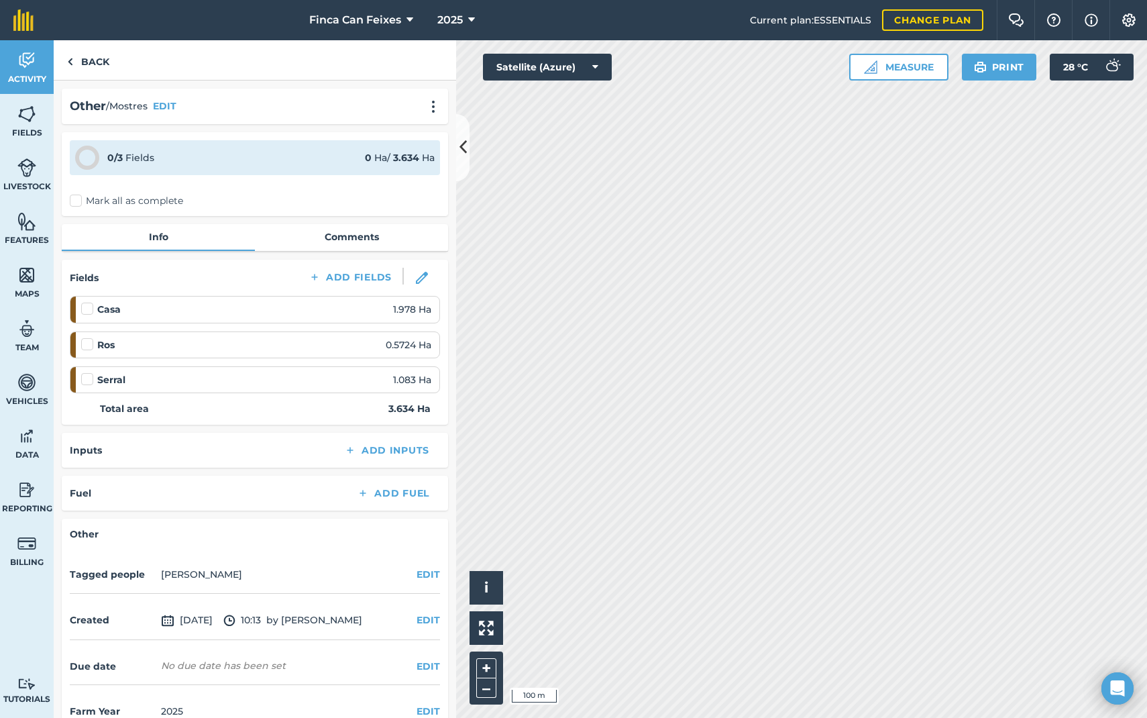
scroll to position [28, 0]
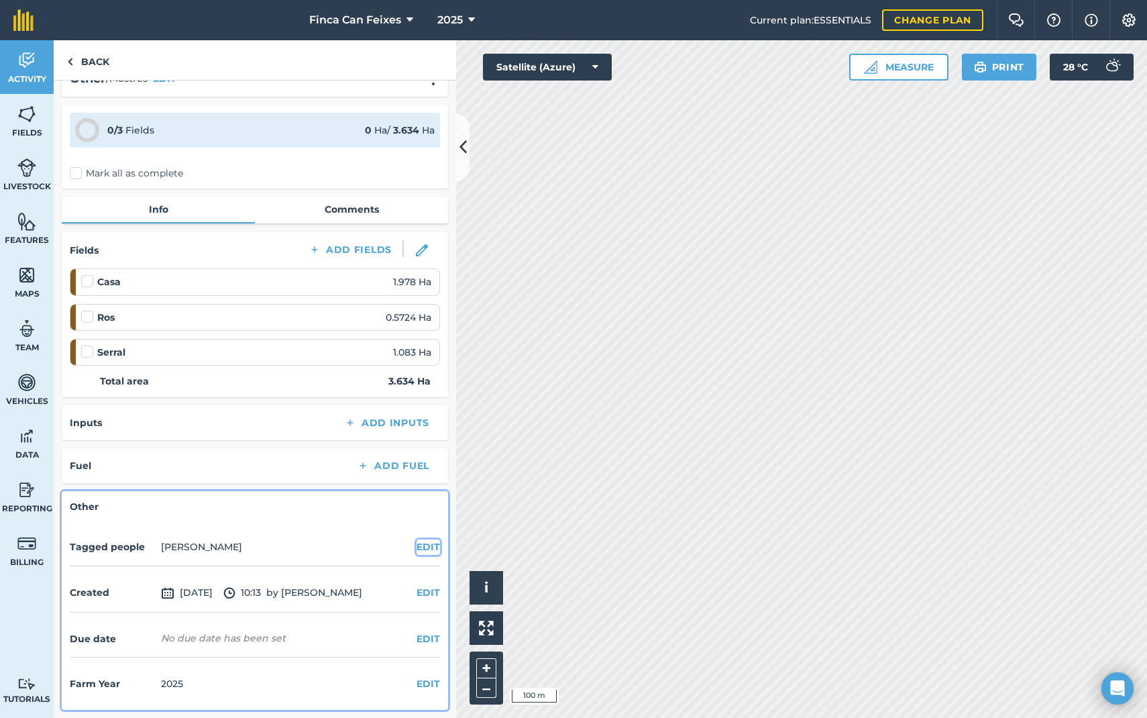
click at [429, 546] on button "EDIT" at bounding box center [428, 546] width 23 height 15
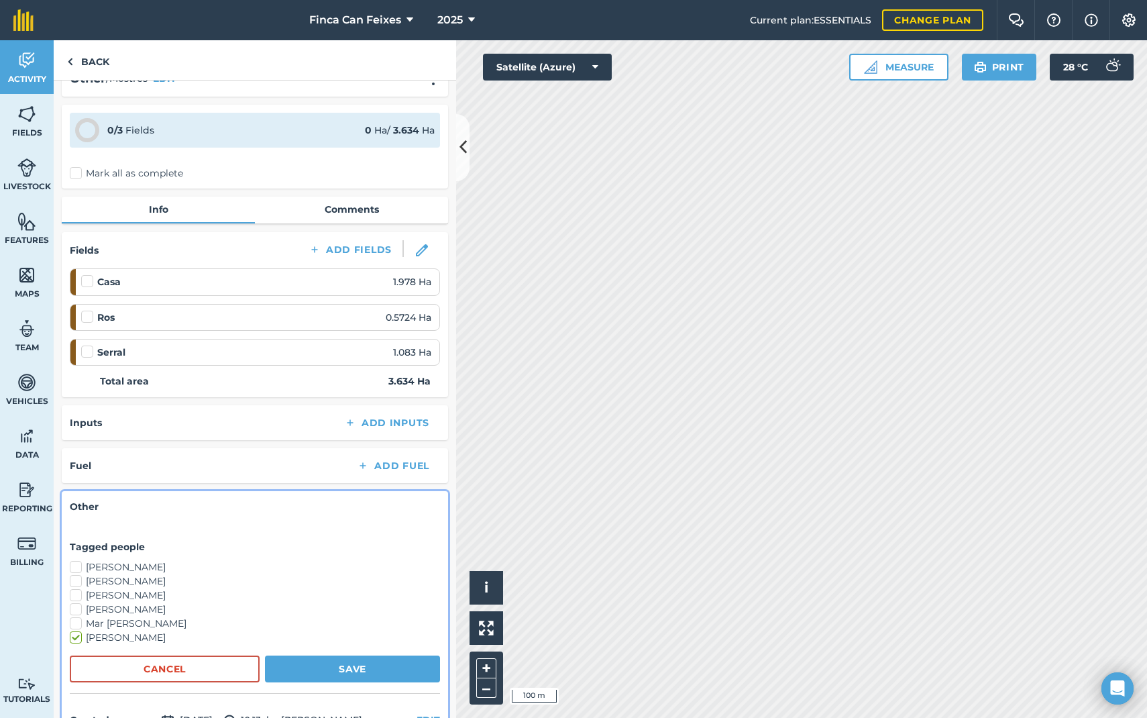
click at [79, 585] on label "[PERSON_NAME]" at bounding box center [255, 581] width 370 height 14
click at [79, 583] on input "[PERSON_NAME]" at bounding box center [74, 578] width 9 height 9
checkbox input "true"
click at [74, 637] on label "[PERSON_NAME]" at bounding box center [255, 638] width 370 height 14
click at [74, 637] on input "[PERSON_NAME]" at bounding box center [74, 635] width 9 height 9
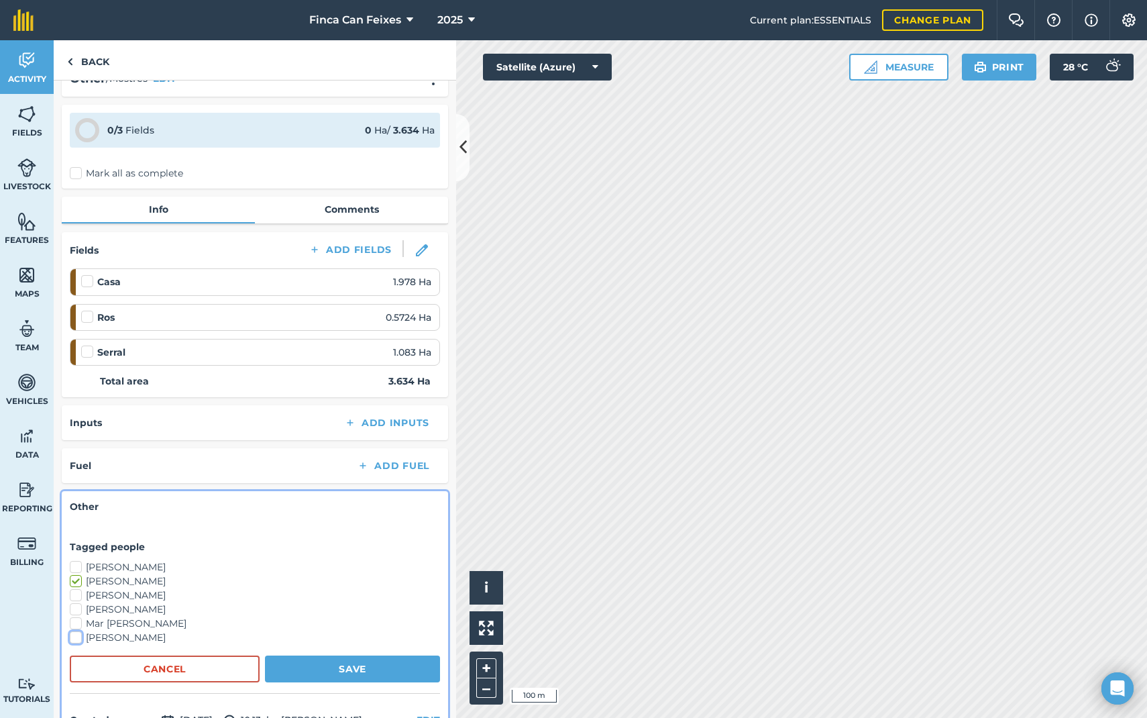
checkbox input "false"
click at [325, 668] on button "Save" at bounding box center [352, 669] width 175 height 27
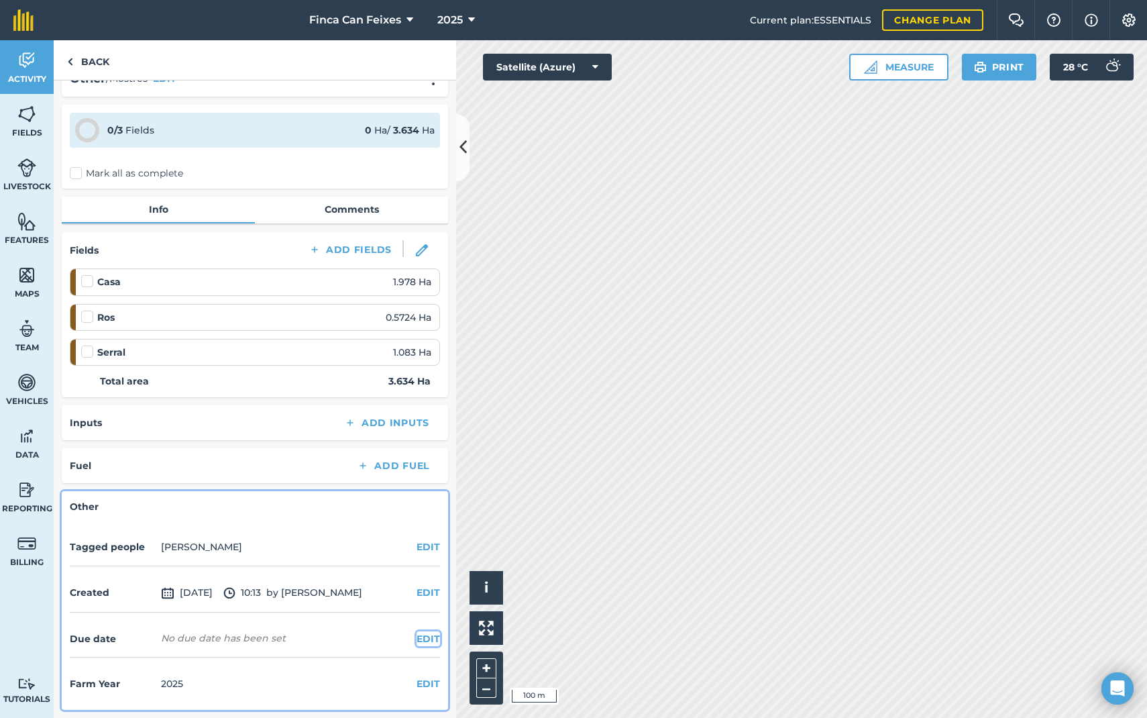
click at [429, 636] on button "EDIT" at bounding box center [428, 638] width 23 height 15
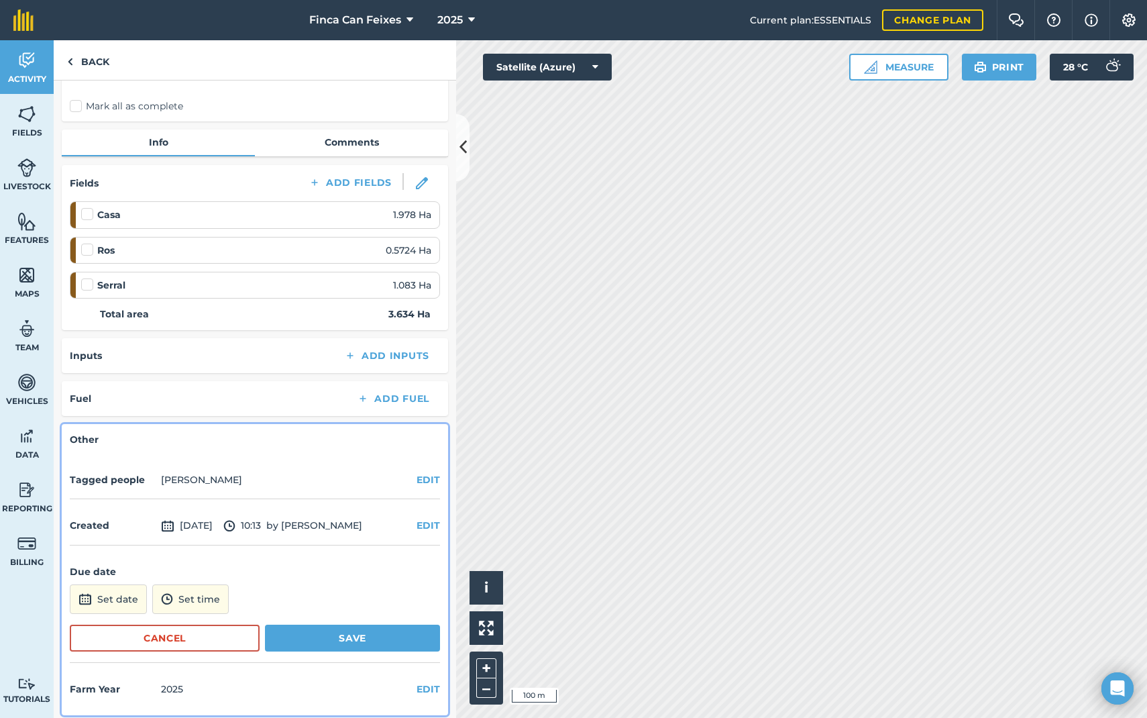
scroll to position [100, 0]
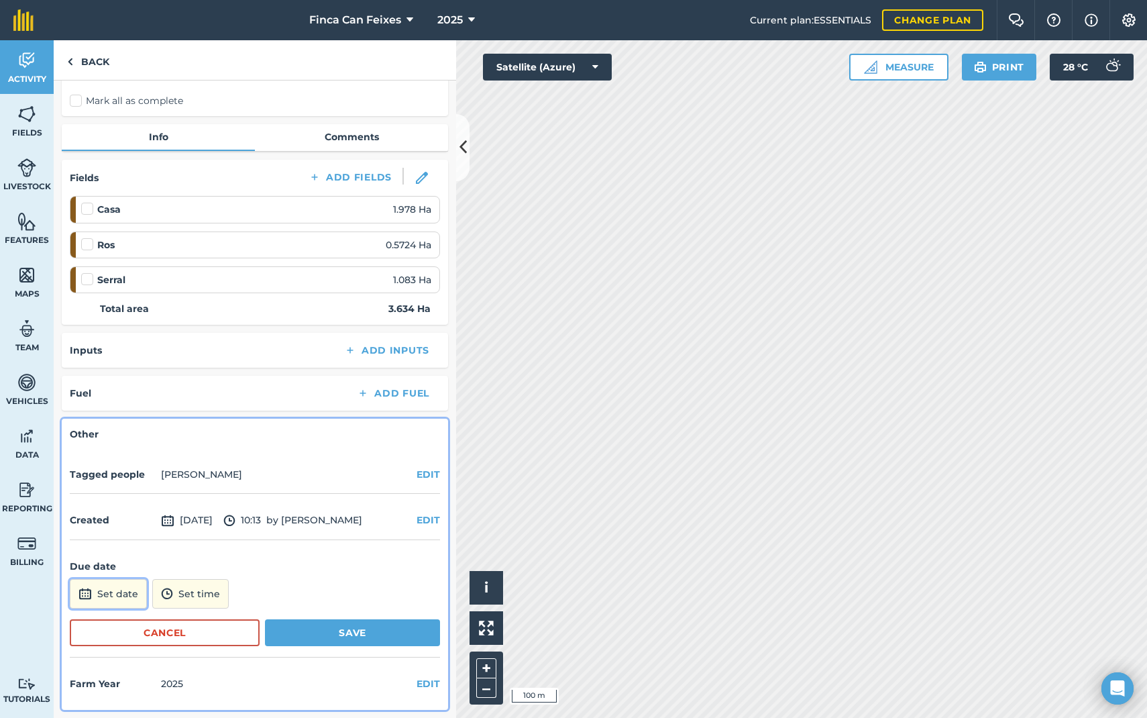
click at [110, 584] on button "Set date" at bounding box center [108, 594] width 77 height 30
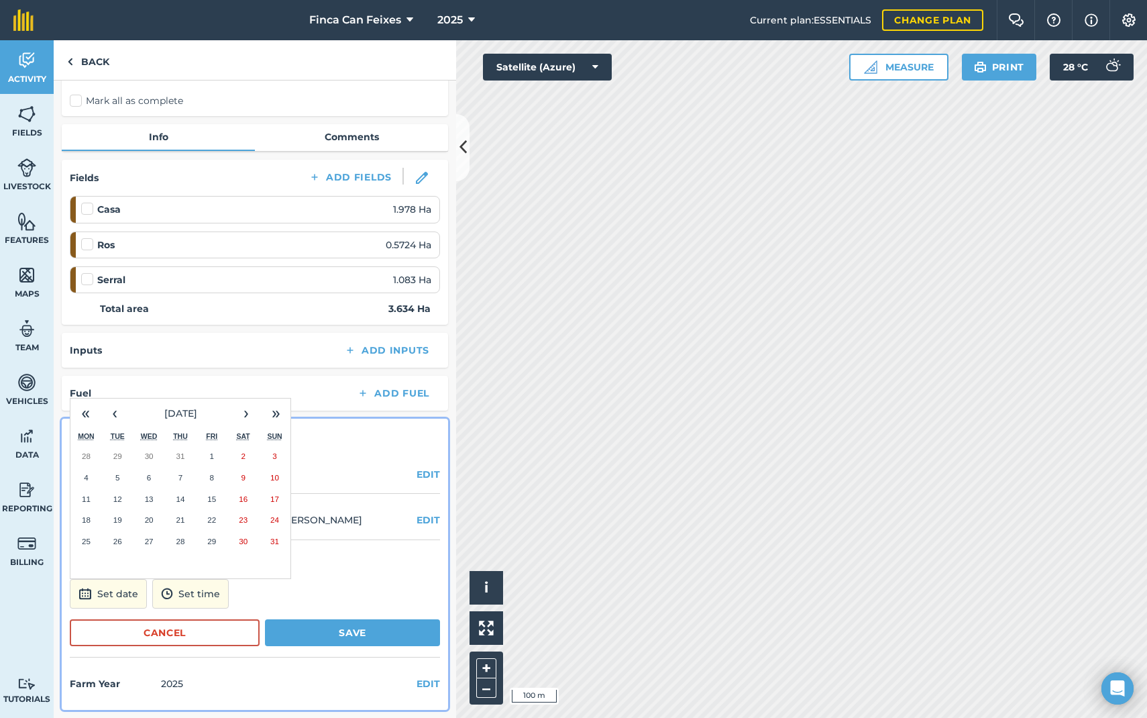
click at [152, 497] on abbr "13" at bounding box center [149, 499] width 9 height 9
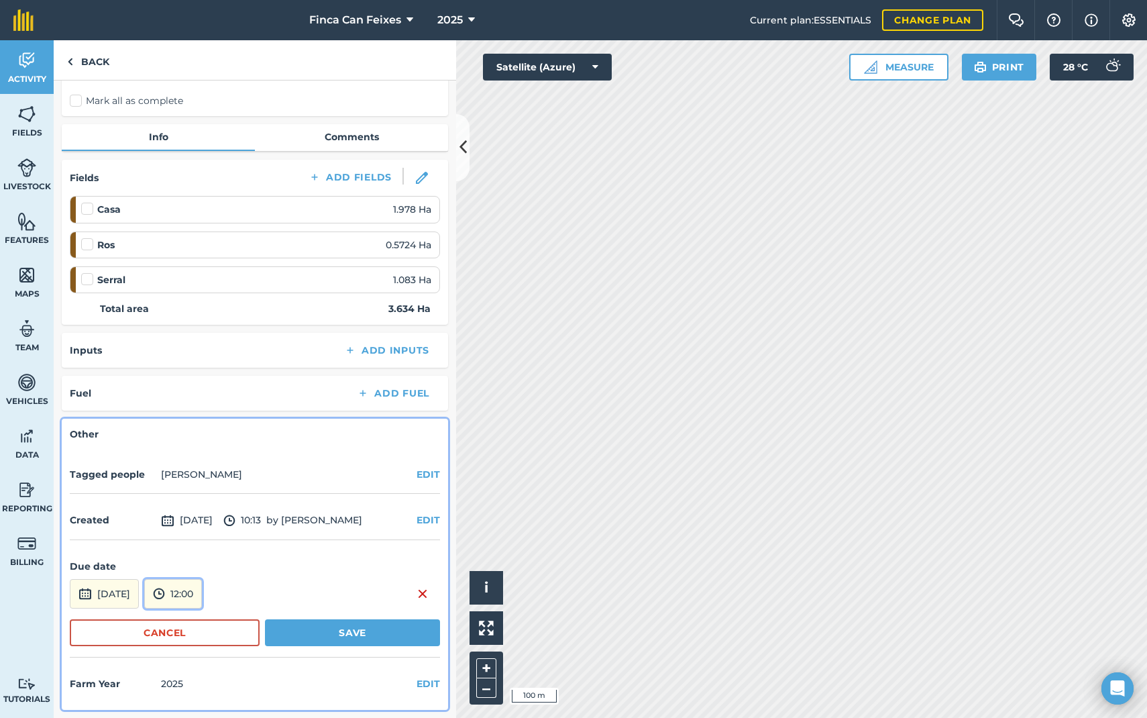
click at [202, 593] on button "12:00" at bounding box center [173, 594] width 58 height 30
click at [203, 477] on button "14:00" at bounding box center [176, 475] width 63 height 21
click at [324, 635] on button "Save" at bounding box center [352, 632] width 175 height 27
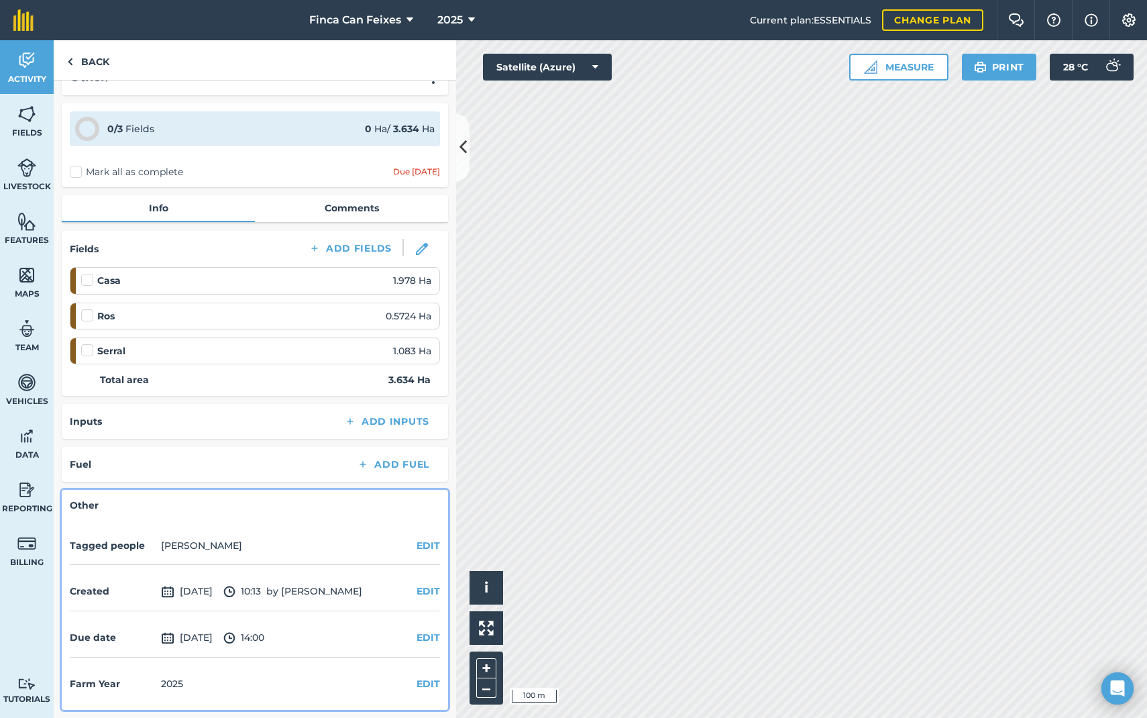
scroll to position [0, 0]
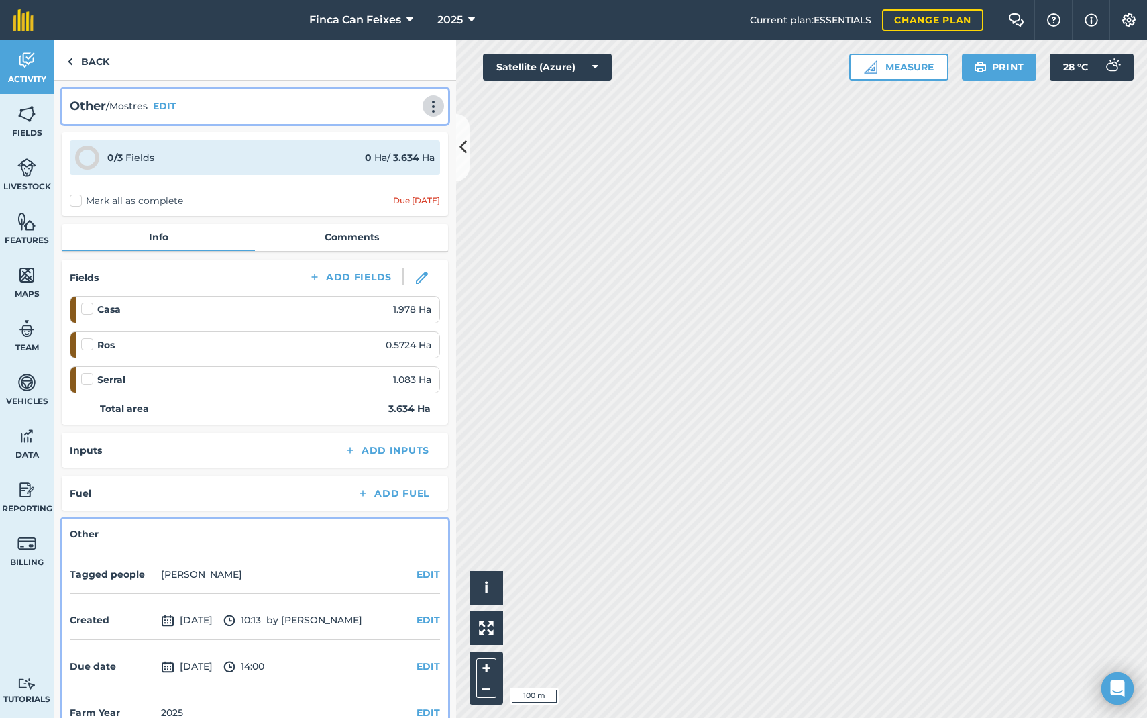
click at [436, 107] on img at bounding box center [433, 106] width 16 height 13
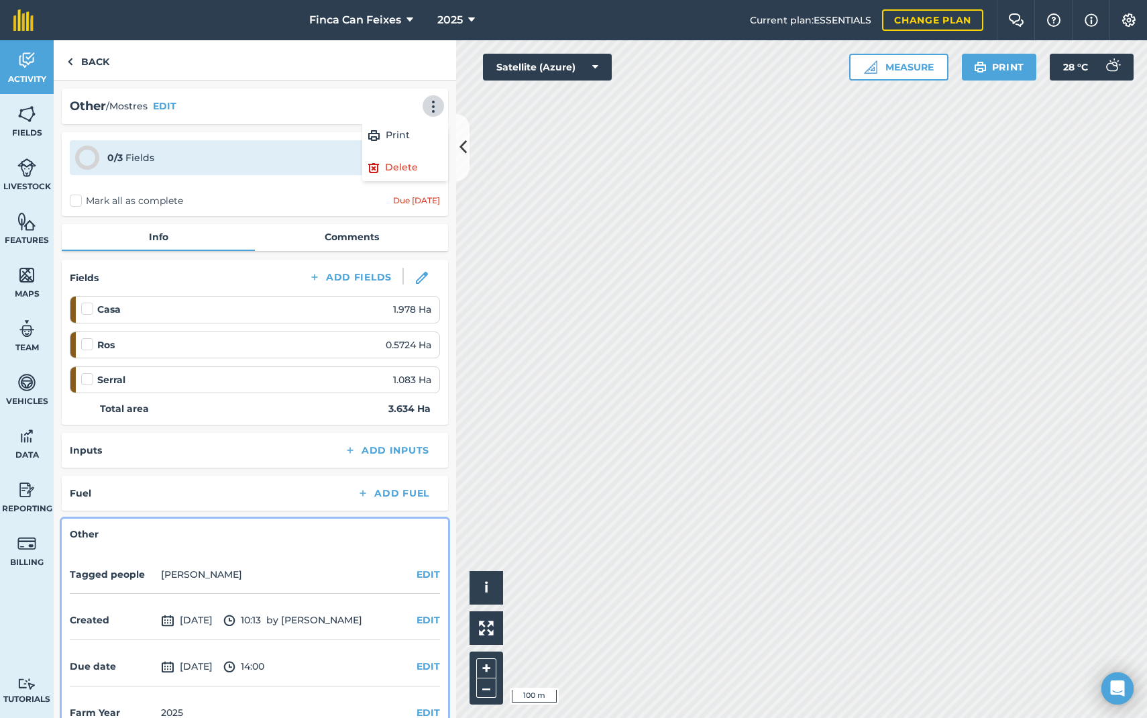
click at [381, 99] on div "Other / Mostres EDIT Print Delete" at bounding box center [255, 106] width 370 height 19
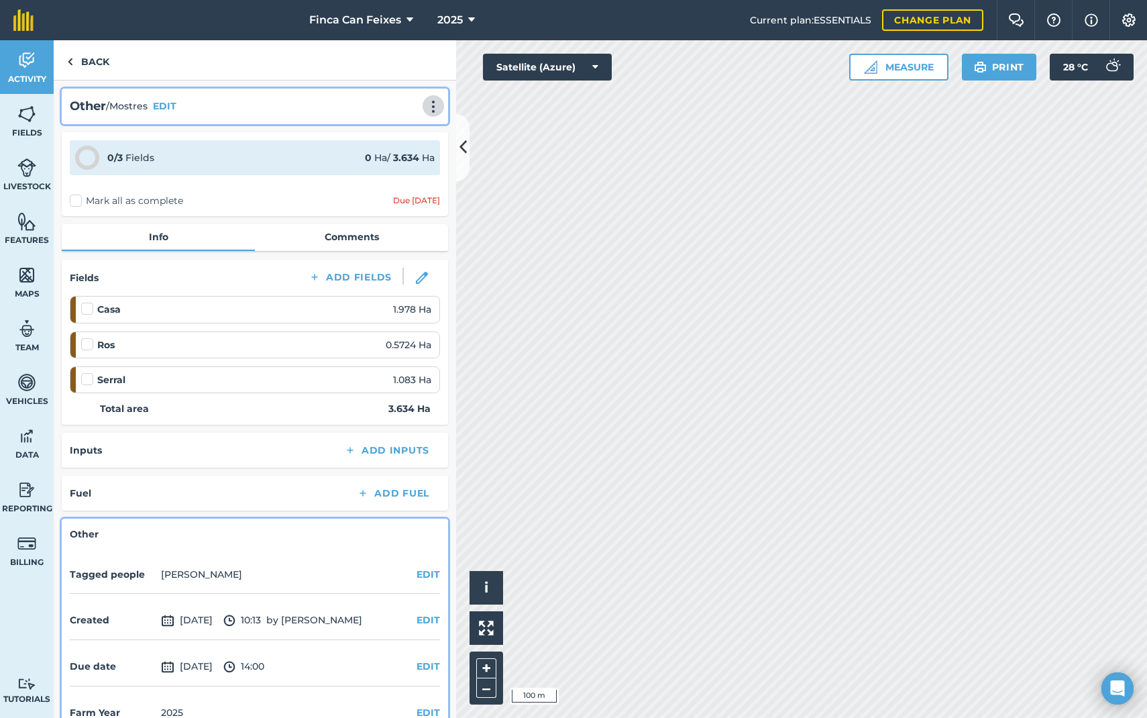
click at [432, 104] on img at bounding box center [433, 106] width 16 height 13
click at [404, 126] on link "Print" at bounding box center [405, 135] width 86 height 27
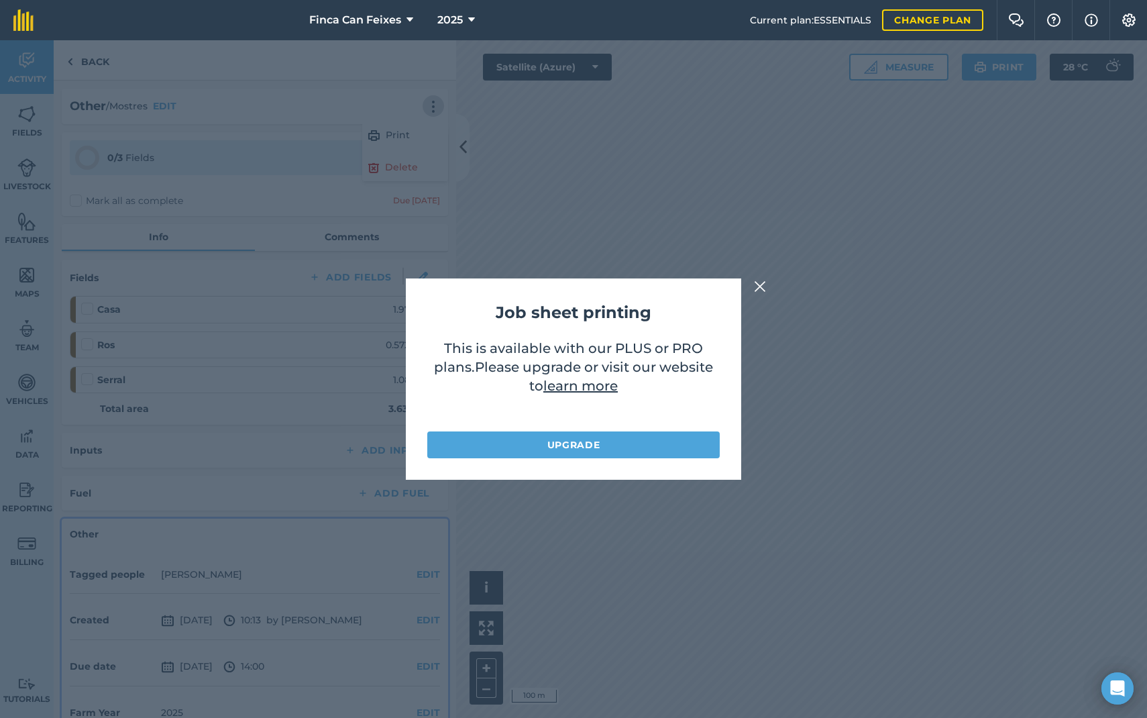
click at [755, 288] on img at bounding box center [760, 286] width 12 height 16
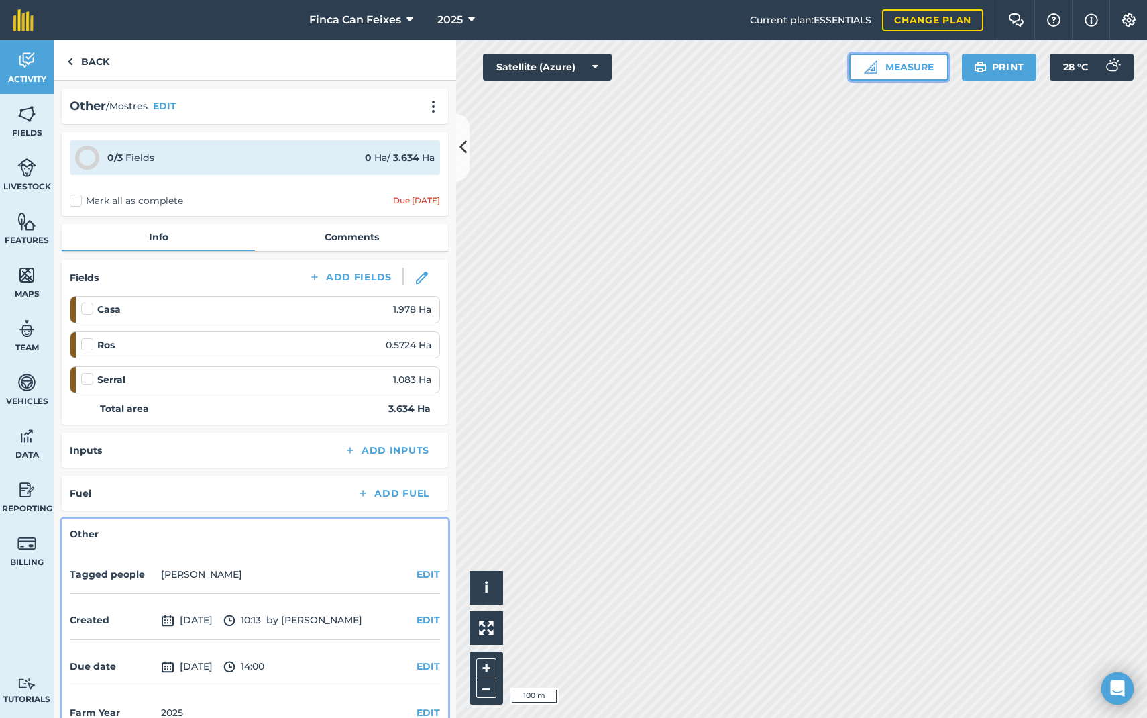
click at [894, 67] on button "Measure" at bounding box center [899, 67] width 99 height 27
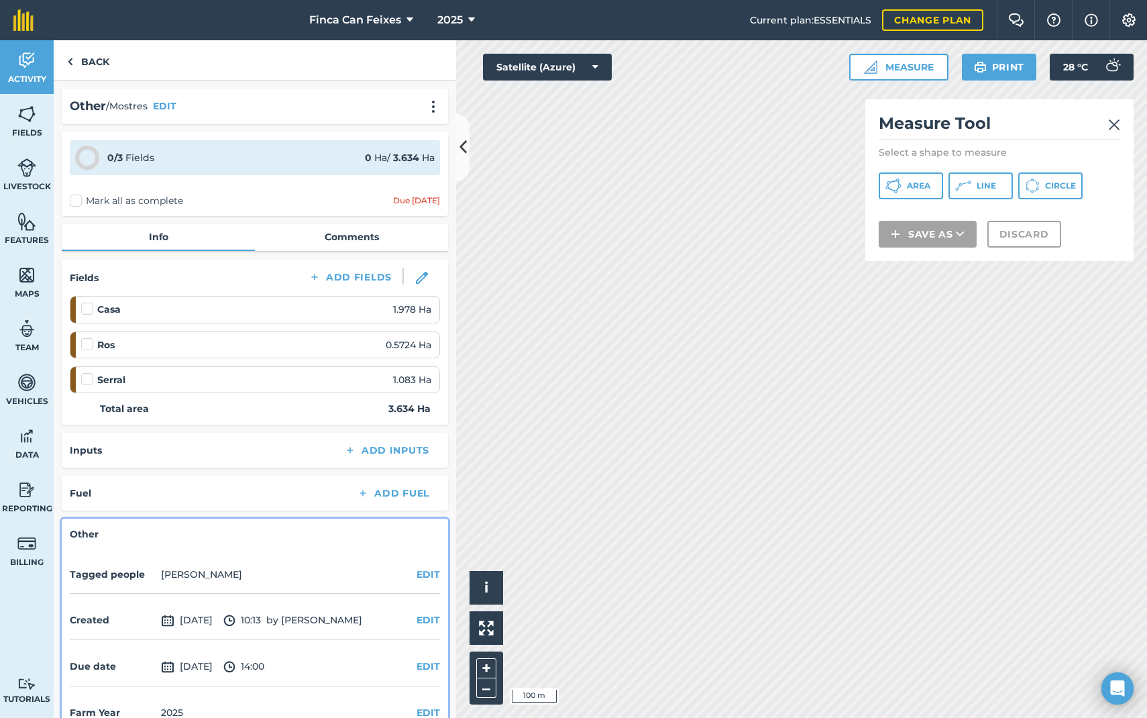
click at [1112, 117] on img at bounding box center [1115, 125] width 12 height 16
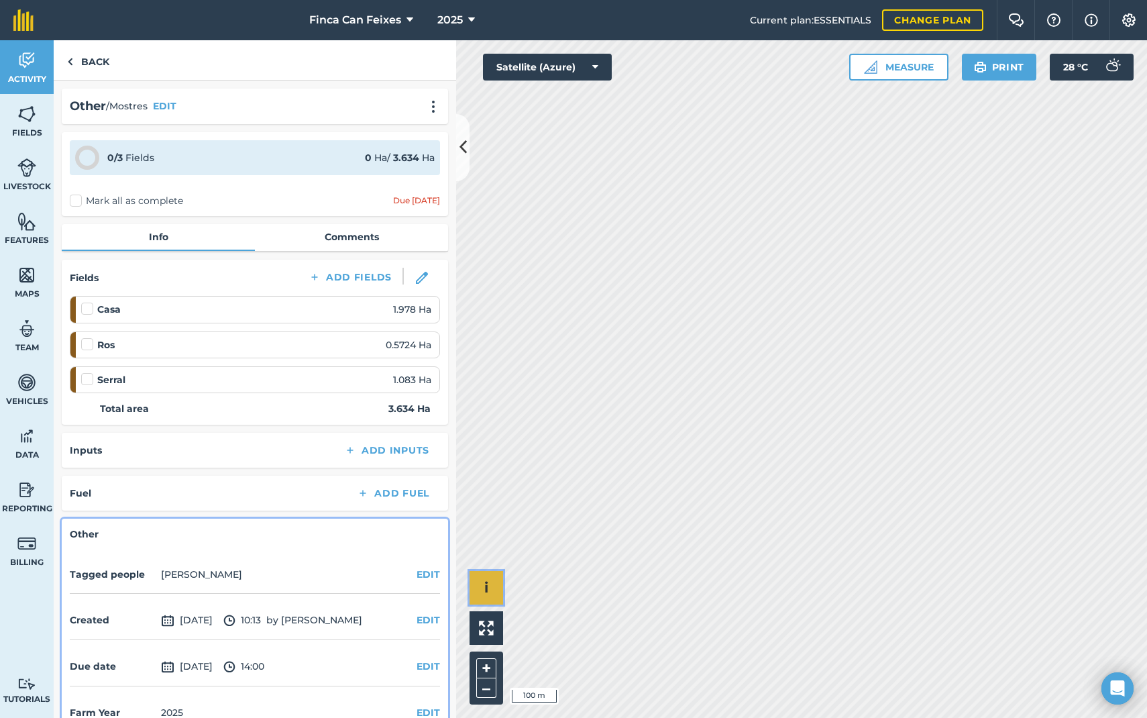
click at [491, 581] on button "i" at bounding box center [487, 588] width 34 height 34
click at [491, 581] on button "›" at bounding box center [487, 588] width 34 height 34
click at [593, 78] on button "Satellite (Azure)" at bounding box center [547, 67] width 129 height 27
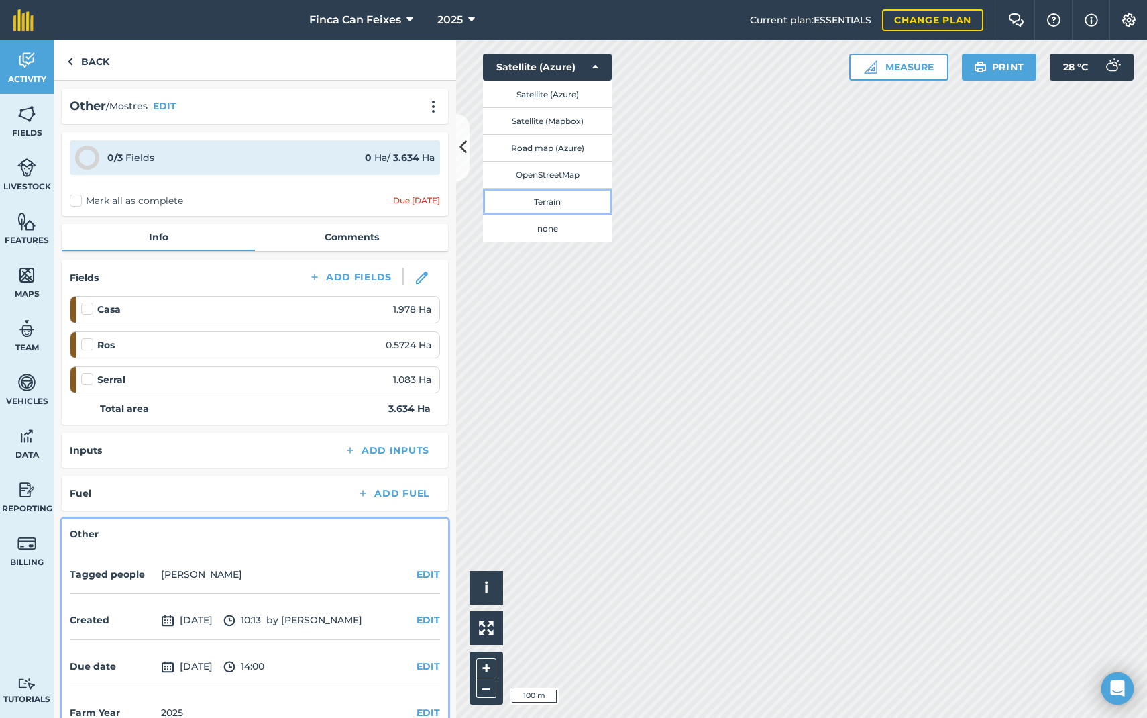
click at [557, 202] on button "Terrain" at bounding box center [547, 201] width 129 height 27
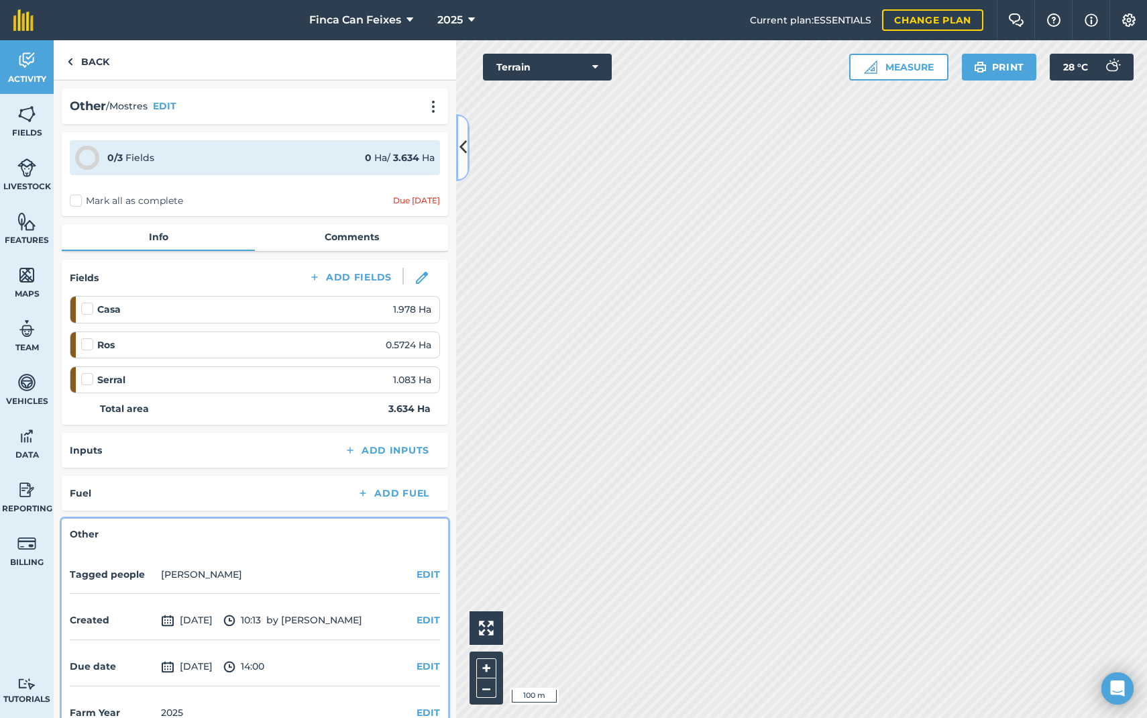
click at [463, 152] on icon at bounding box center [463, 147] width 7 height 23
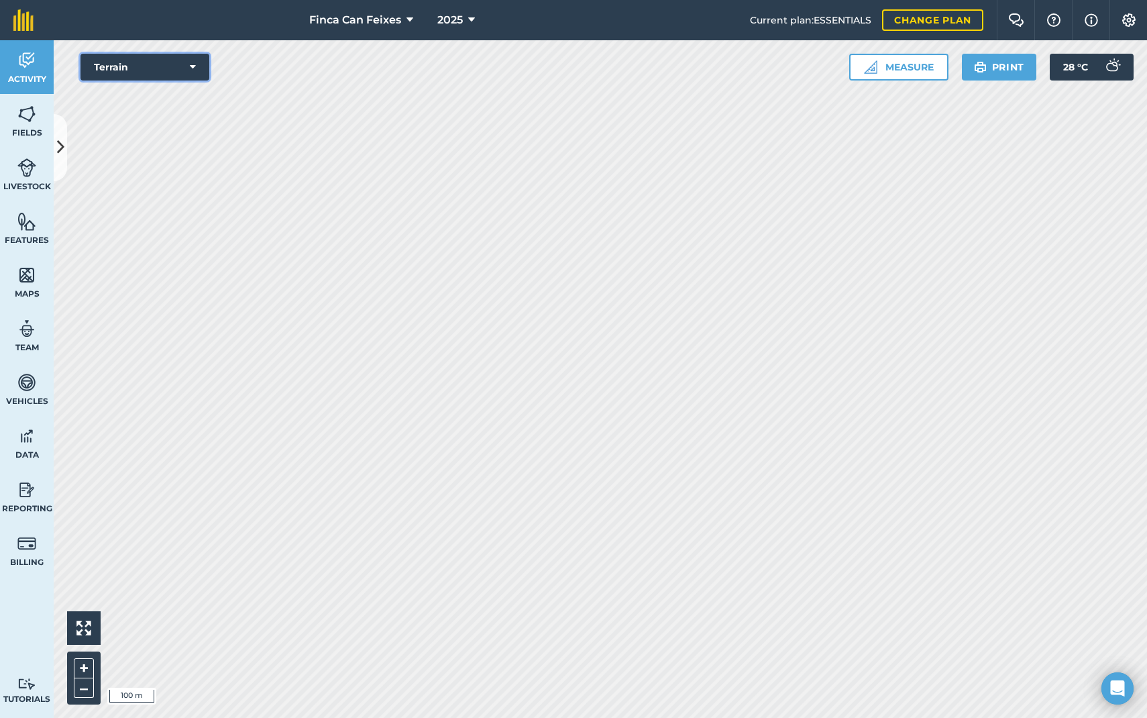
click at [182, 68] on button "Terrain" at bounding box center [145, 67] width 129 height 27
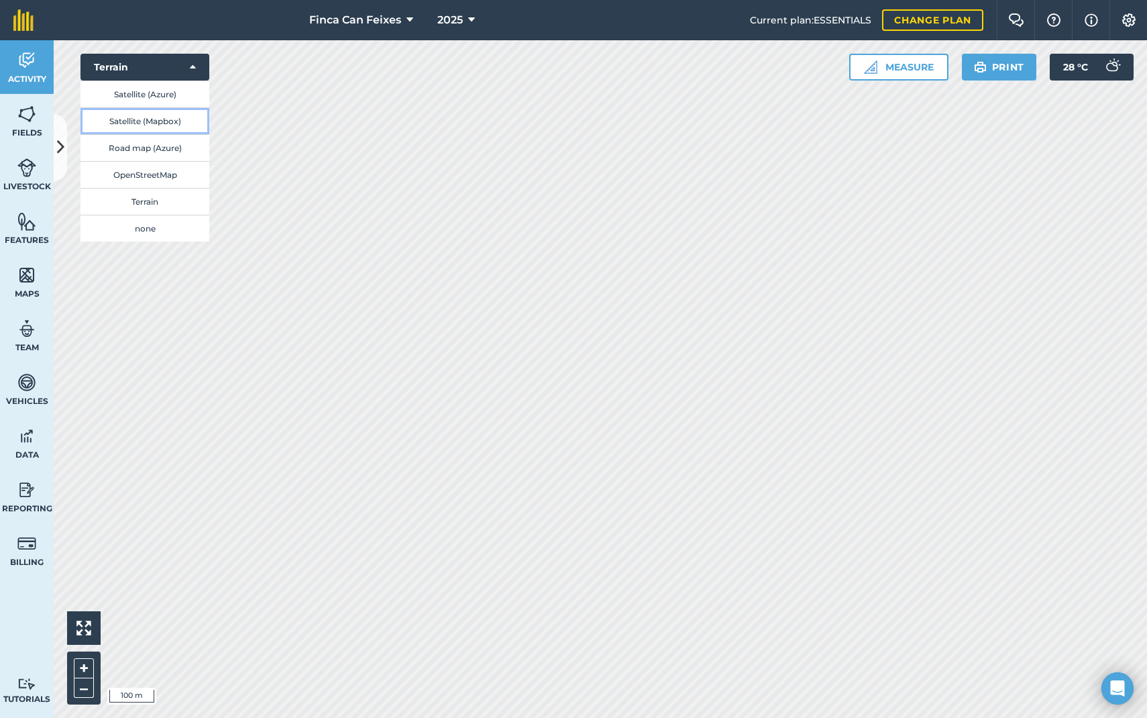
click at [144, 123] on button "Satellite (Mapbox)" at bounding box center [145, 120] width 129 height 27
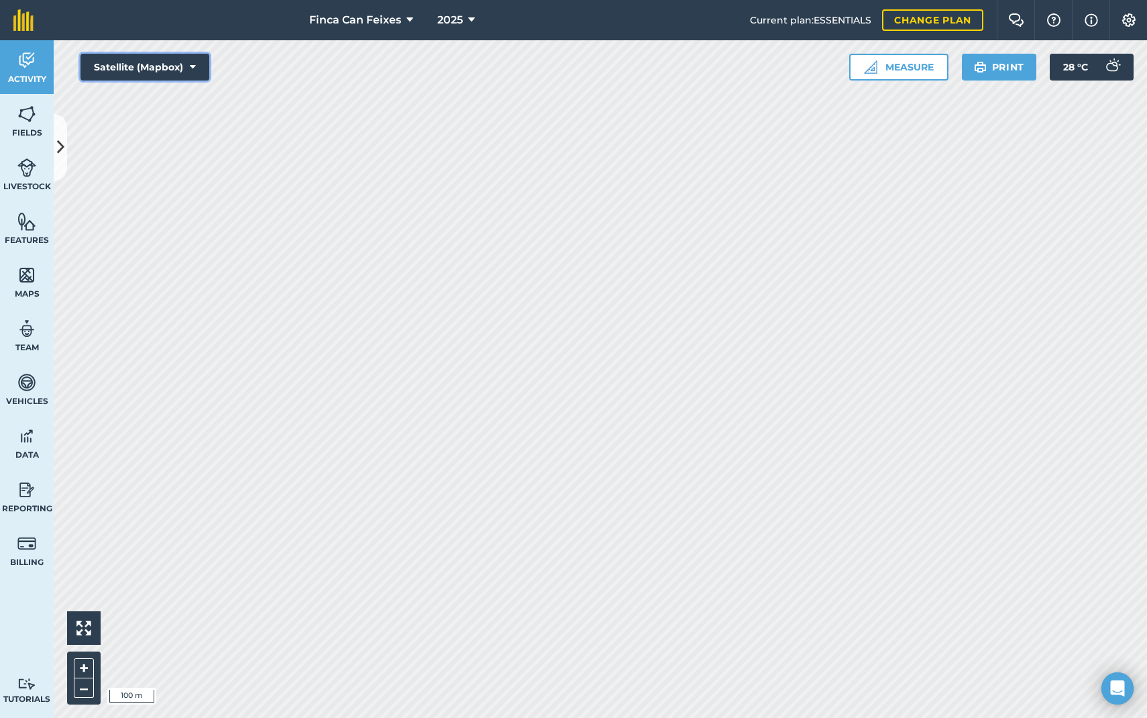
click at [190, 60] on button "Satellite (Mapbox)" at bounding box center [145, 67] width 129 height 27
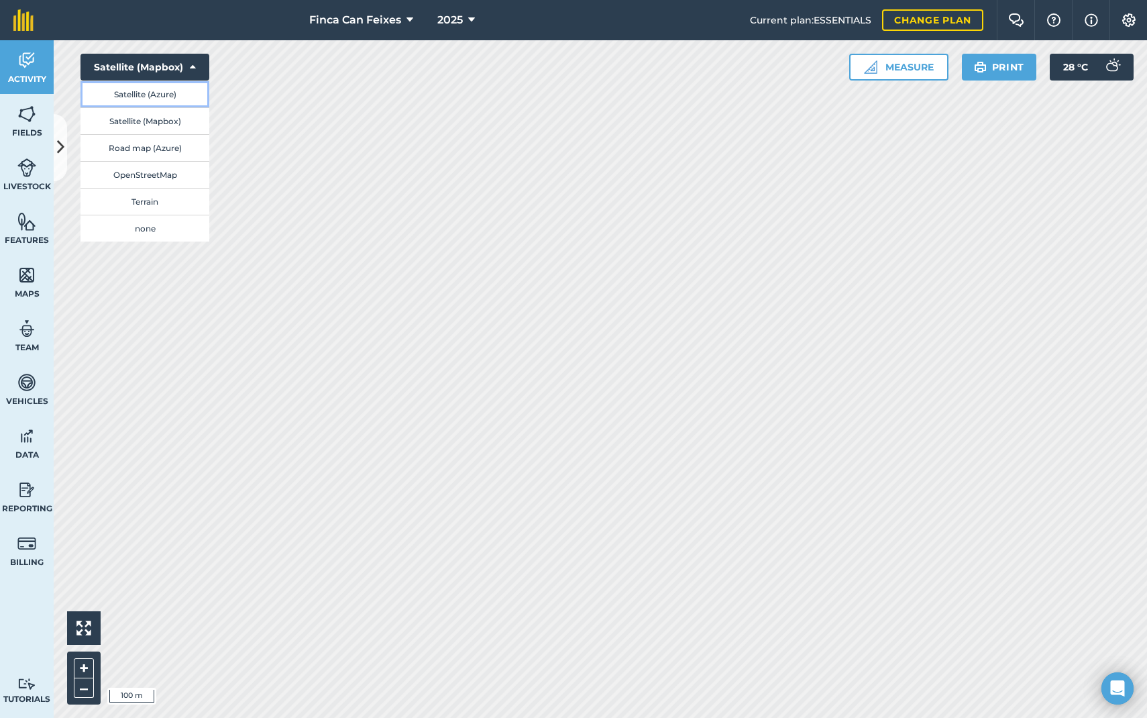
click at [157, 95] on button "Satellite (Azure)" at bounding box center [145, 94] width 129 height 27
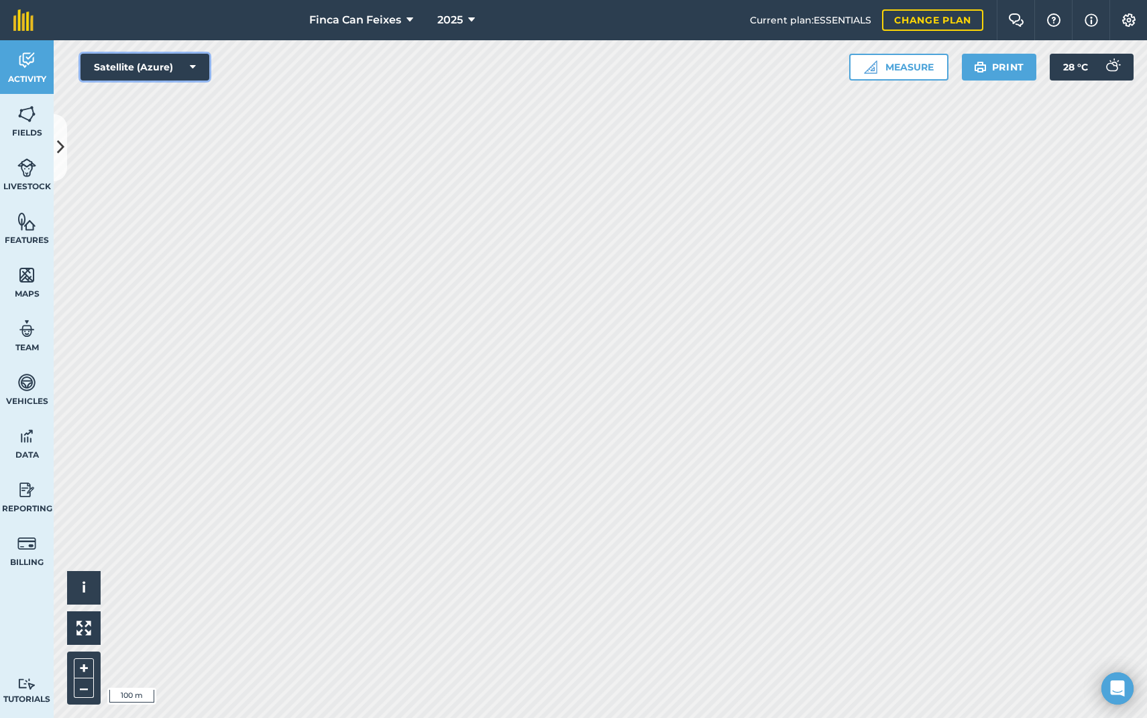
click at [124, 72] on button "Satellite (Azure)" at bounding box center [145, 67] width 129 height 27
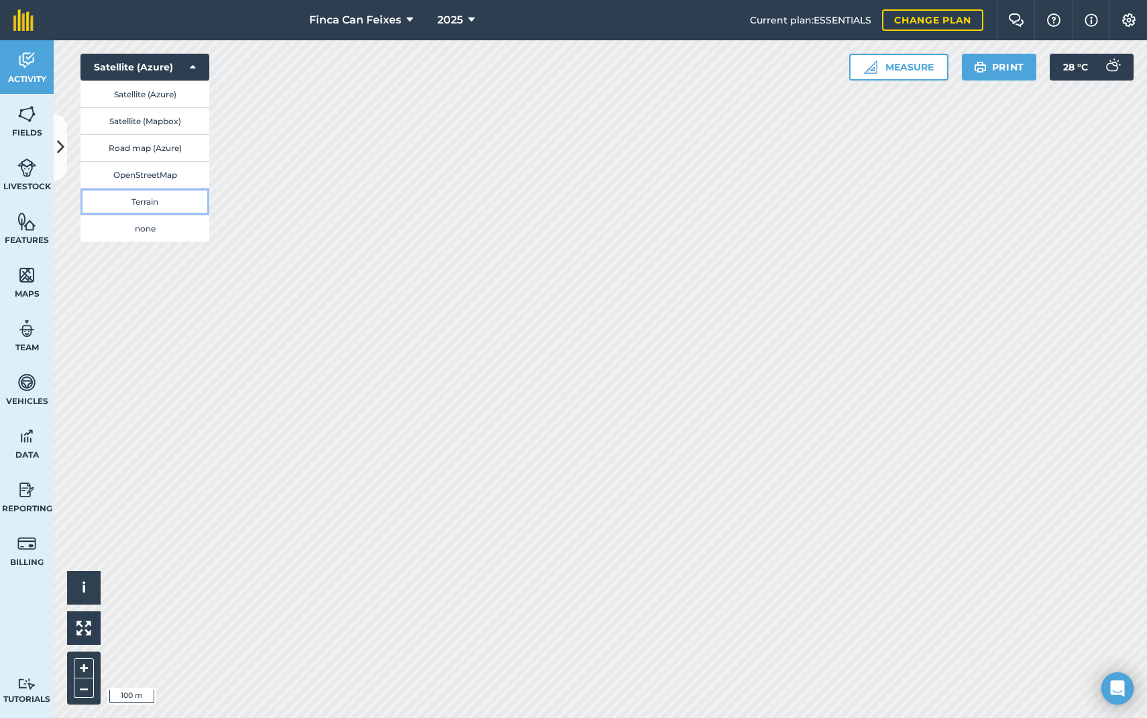
click at [154, 201] on button "Terrain" at bounding box center [145, 201] width 129 height 27
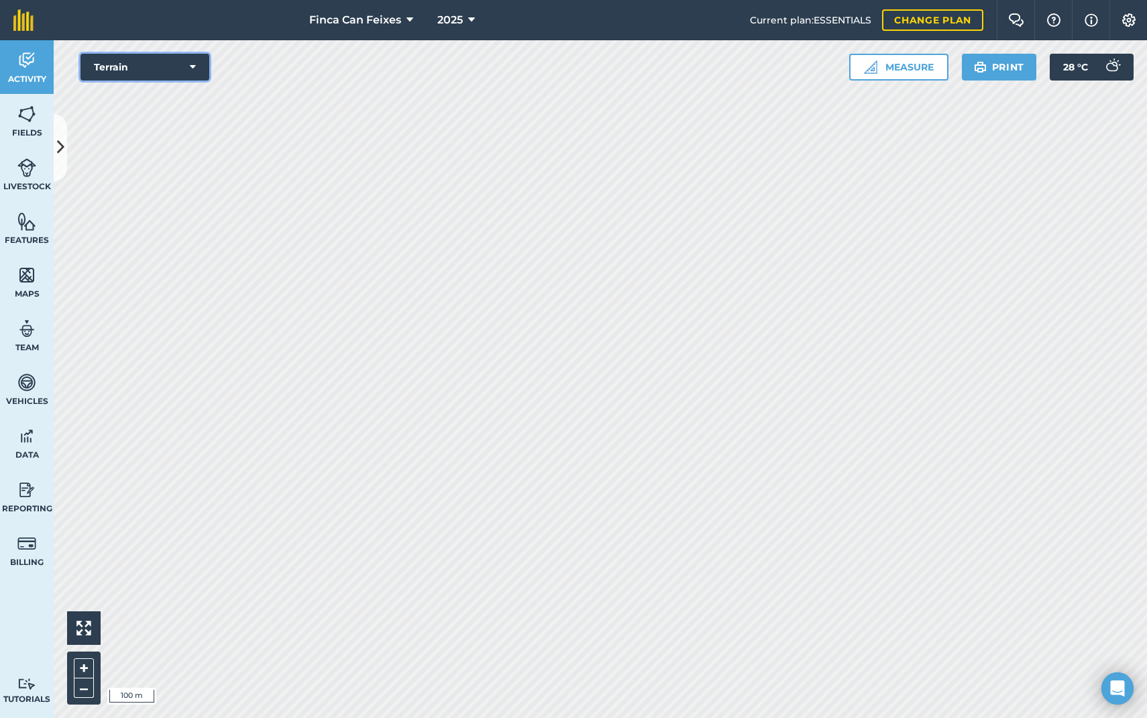
click at [158, 68] on button "Terrain" at bounding box center [145, 67] width 129 height 27
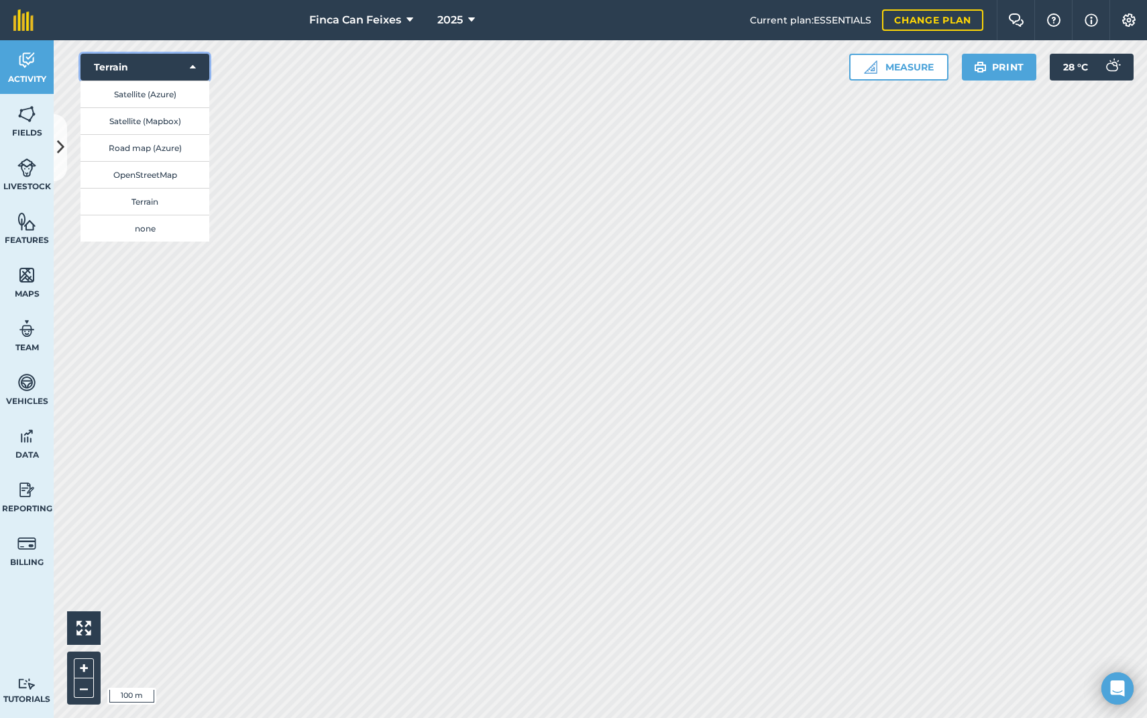
click at [87, 64] on button "Terrain" at bounding box center [145, 67] width 129 height 27
